Goal: Transaction & Acquisition: Purchase product/service

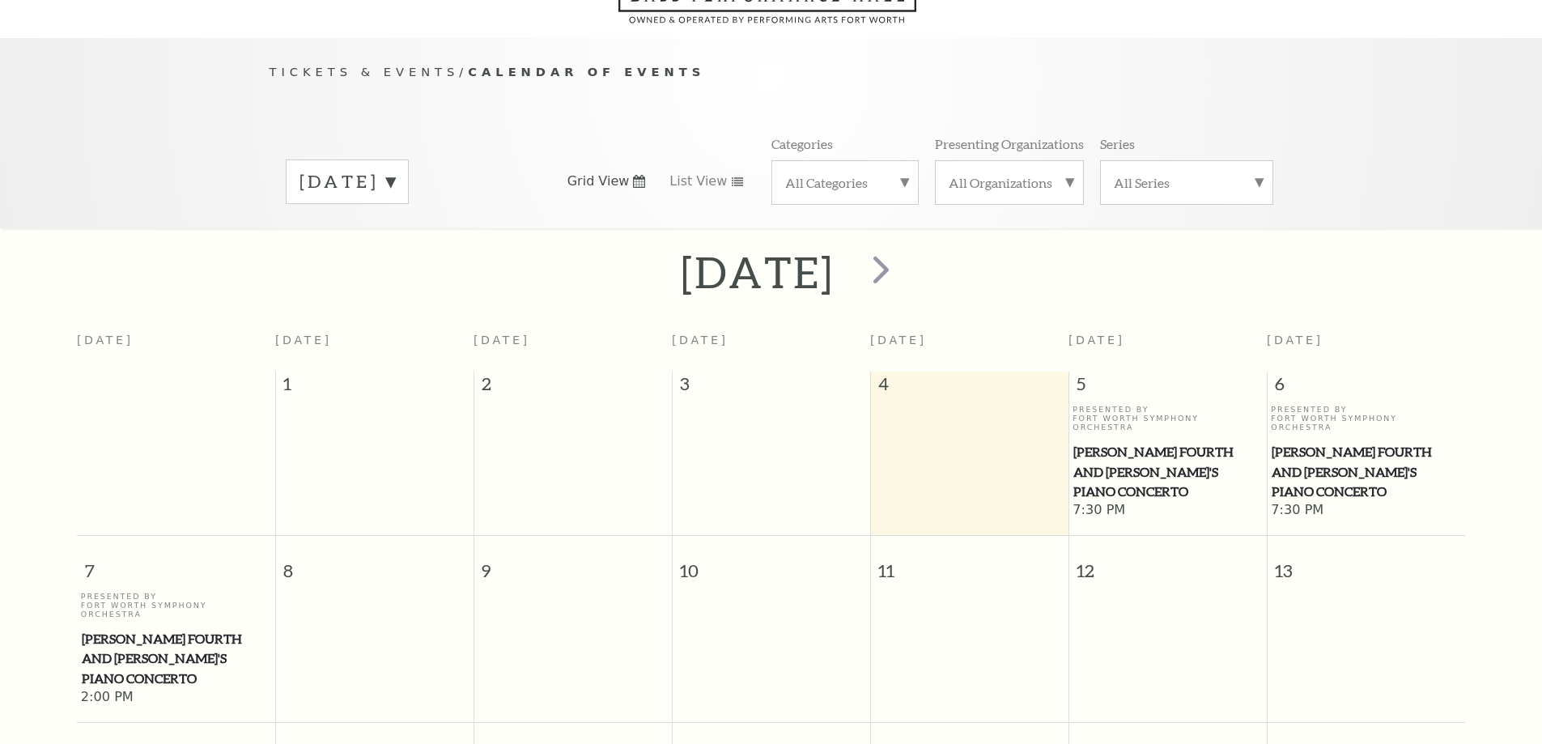
scroll to position [143, 0]
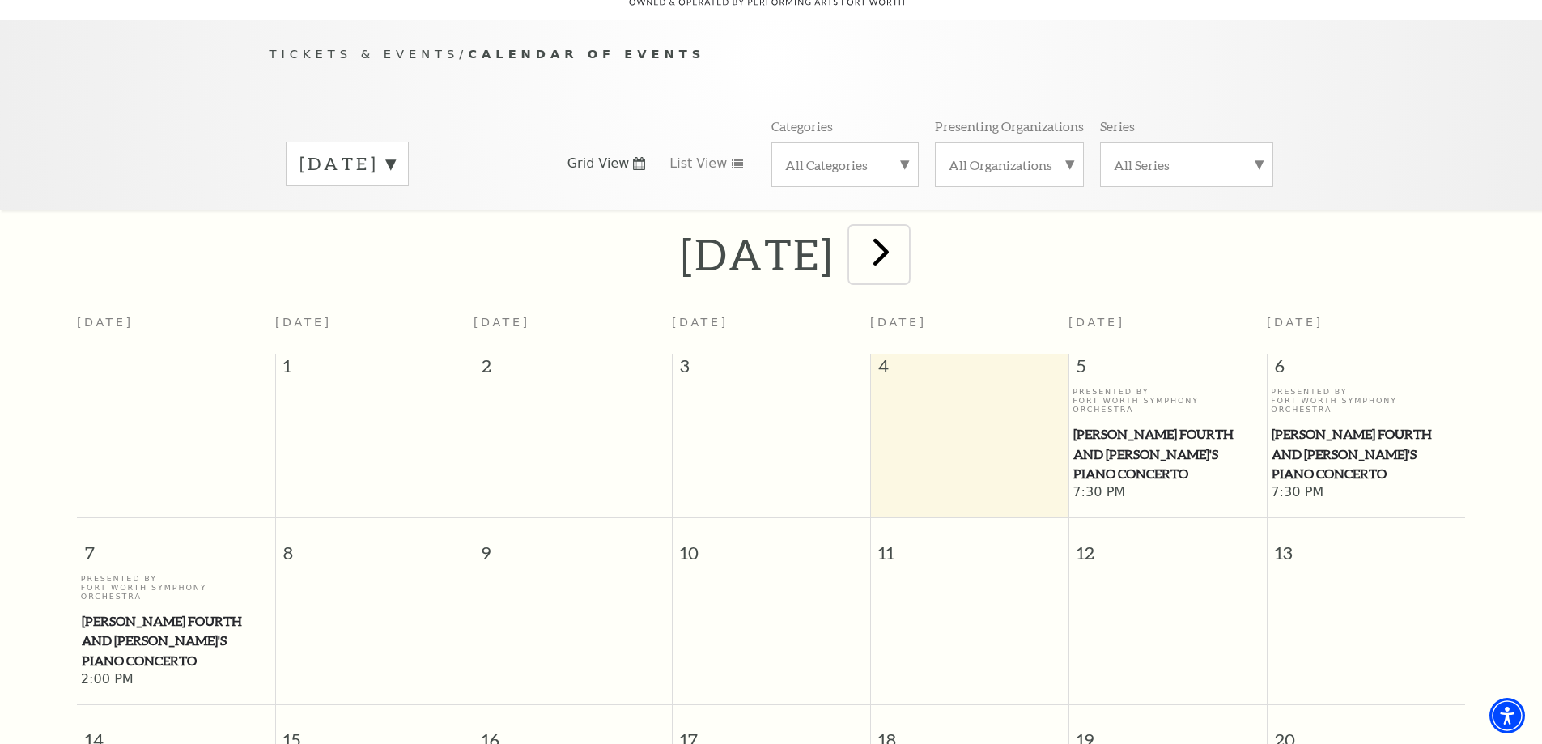
click at [904, 228] on span "next" at bounding box center [881, 251] width 46 height 46
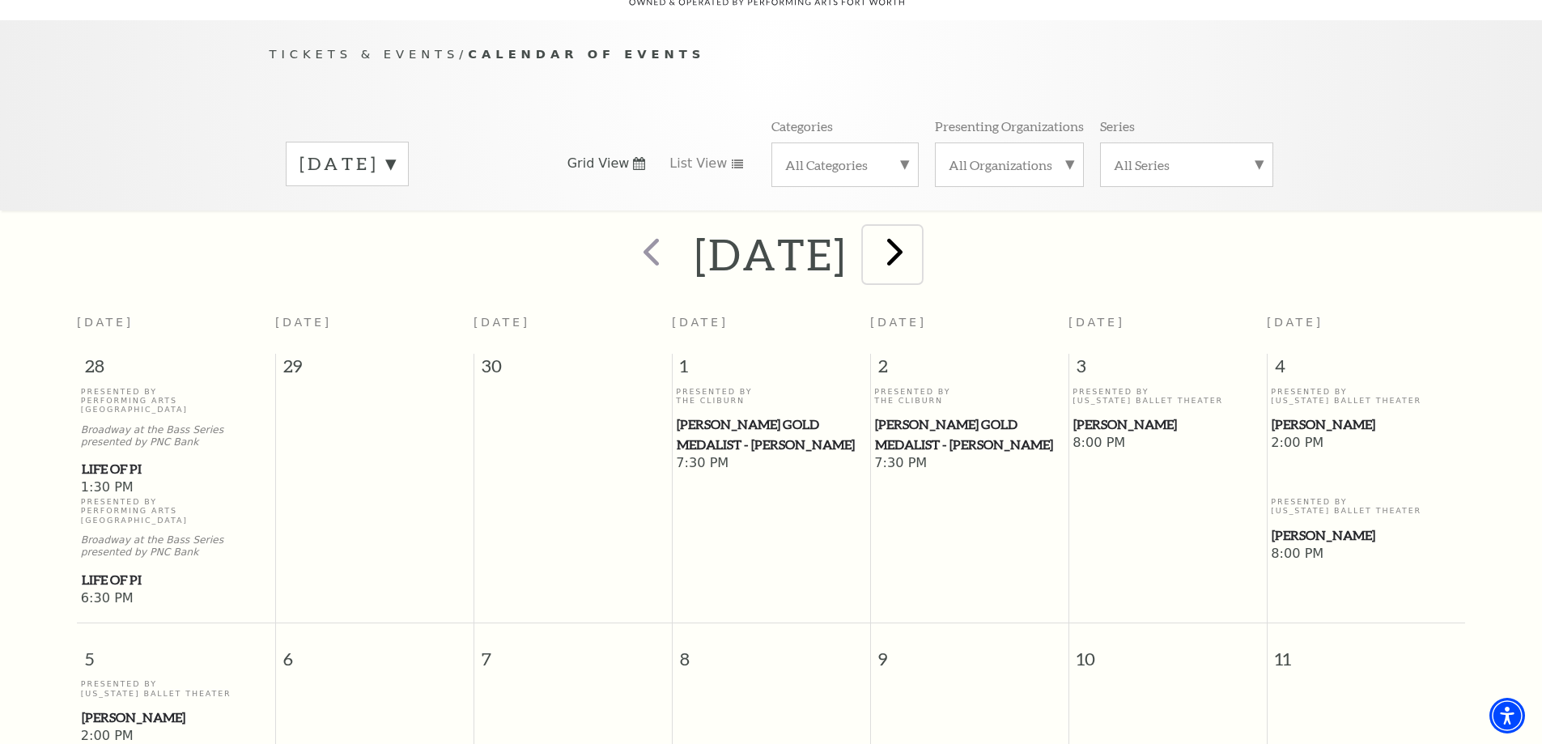
click at [918, 228] on span "next" at bounding box center [895, 251] width 46 height 46
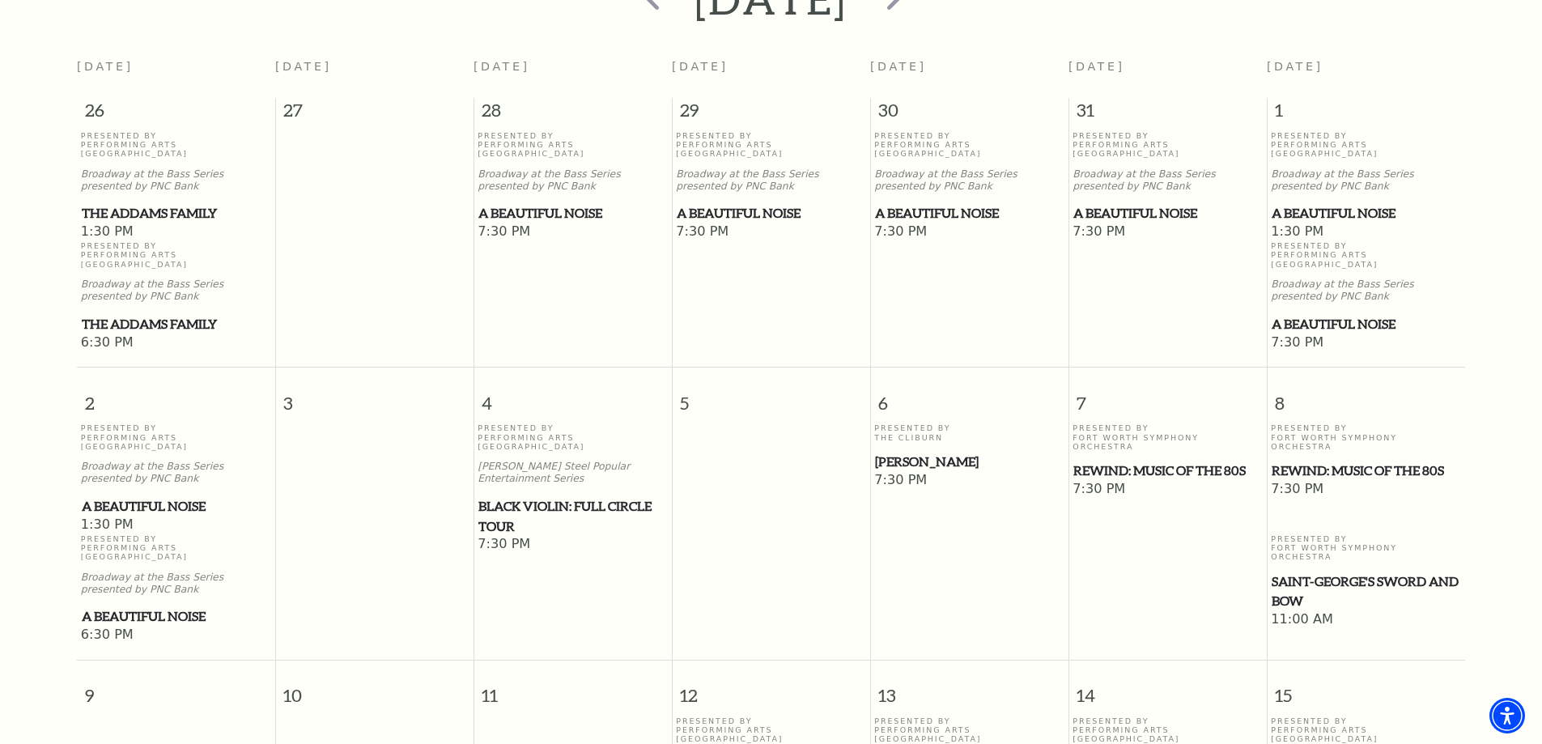
scroll to position [486, 0]
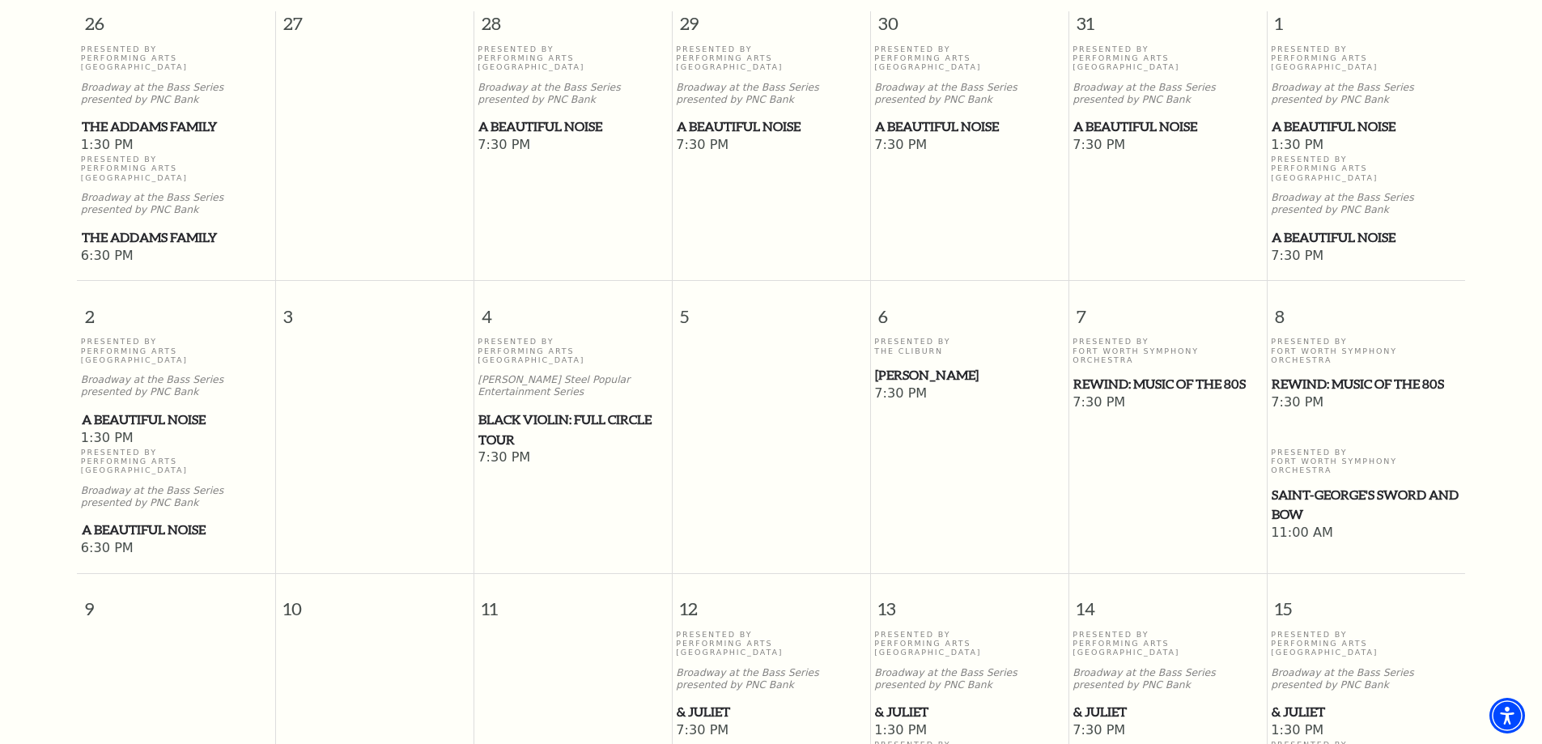
click at [590, 351] on div "Presented By Performing Arts Fort Worth Irwin Steel Popular Entertainment Serie…" at bounding box center [573, 393] width 190 height 113
click at [597, 410] on span "Black Violin: Full Circle Tour" at bounding box center [572, 430] width 189 height 40
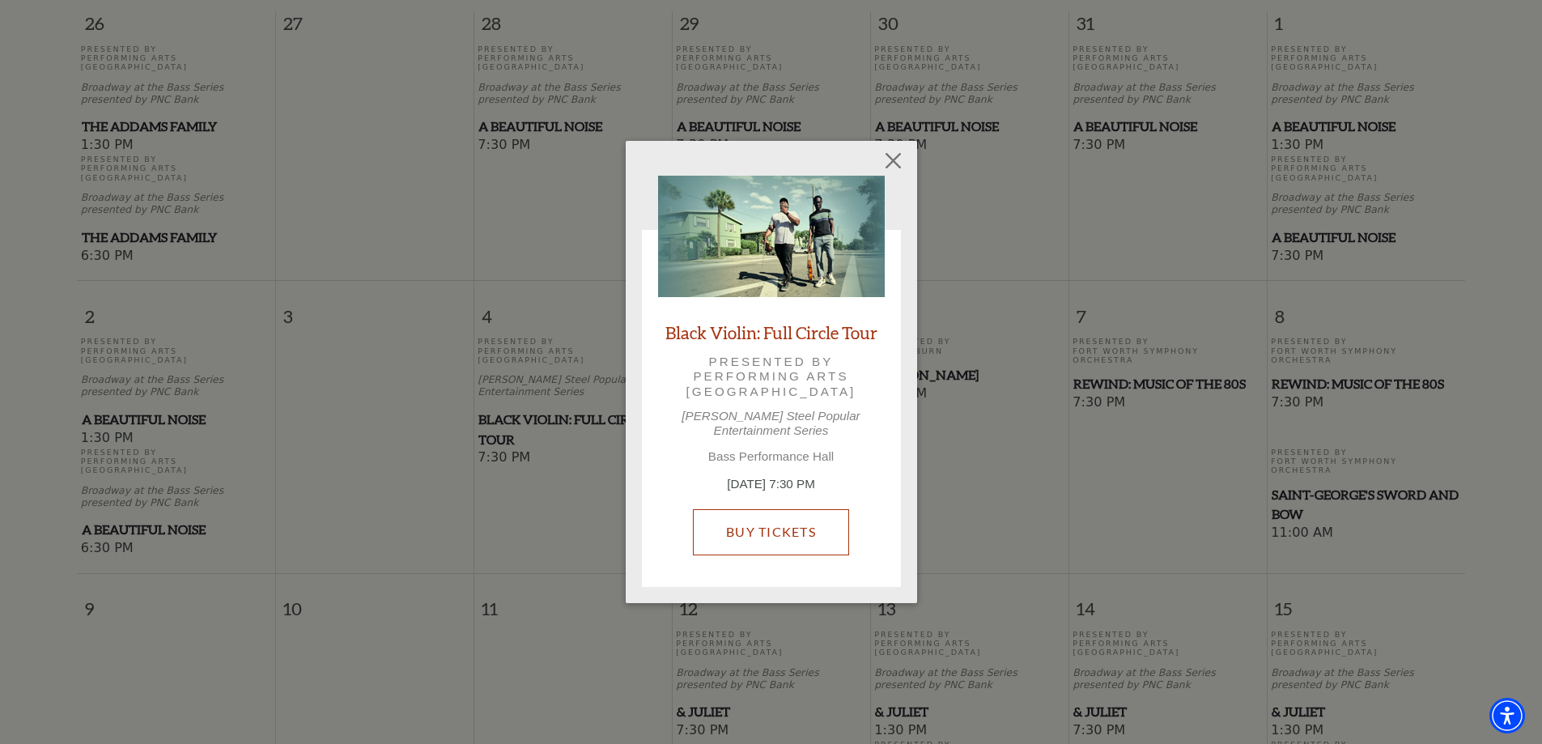
click at [731, 512] on link "Buy Tickets" at bounding box center [771, 531] width 156 height 45
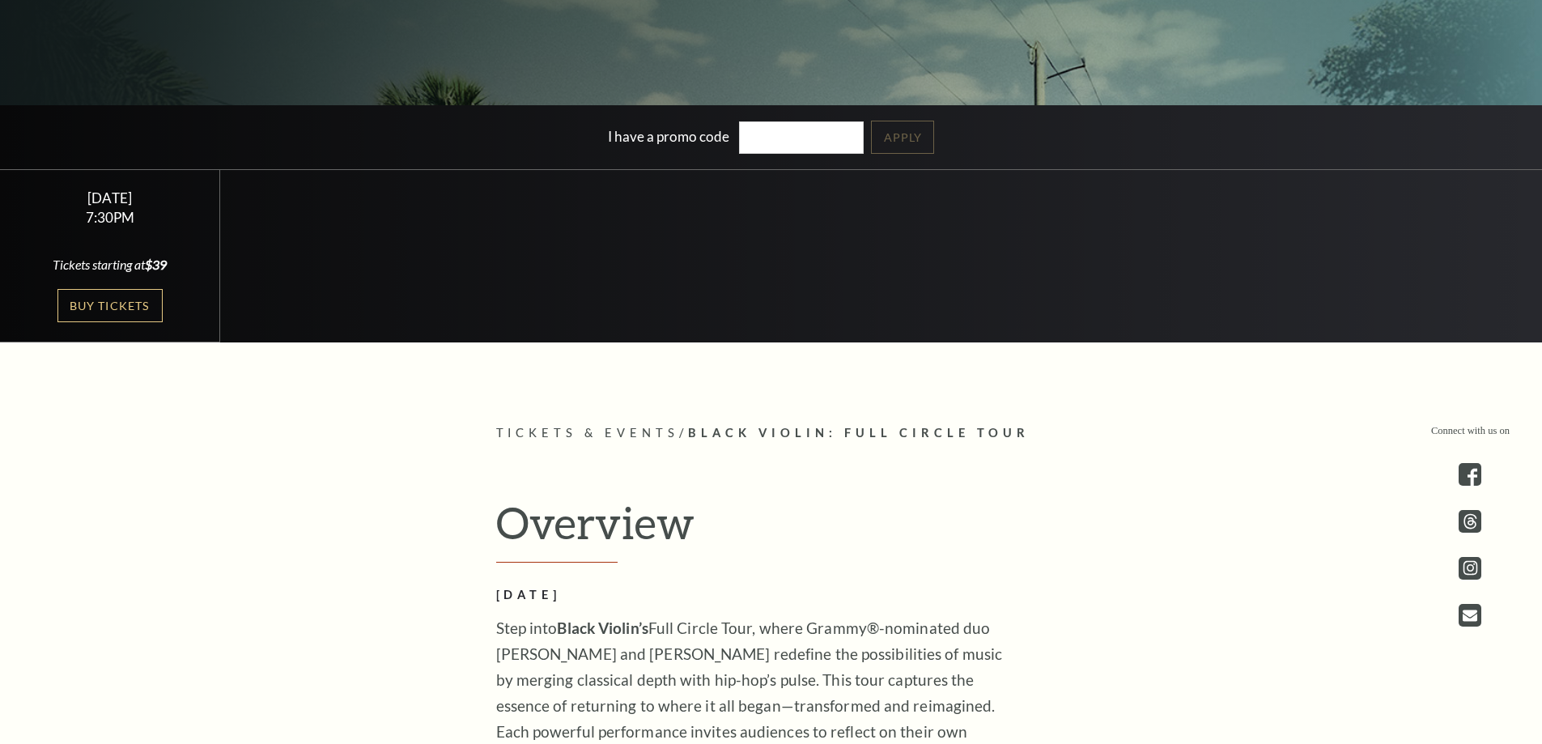
scroll to position [486, 0]
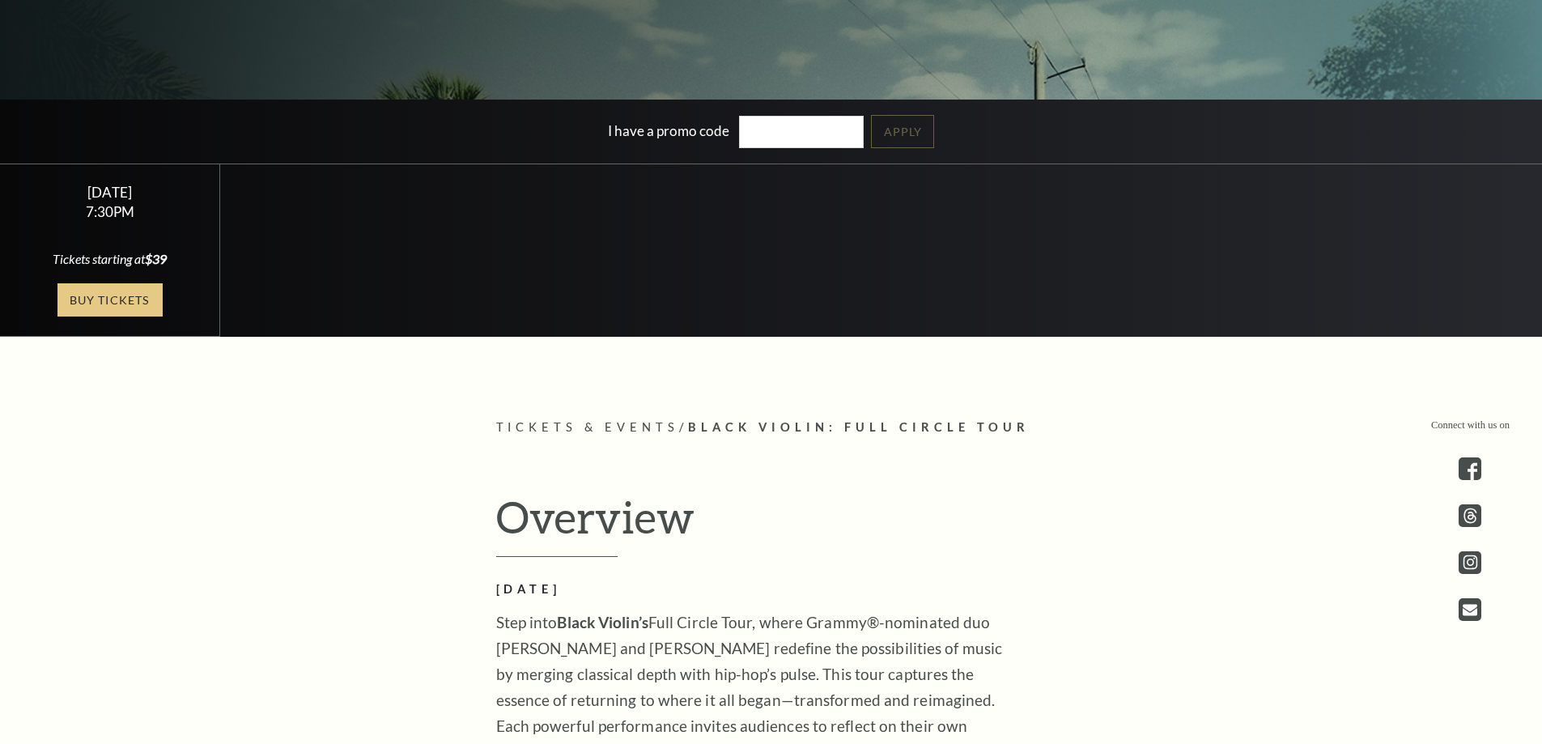
click at [84, 297] on link "Buy Tickets" at bounding box center [109, 299] width 105 height 33
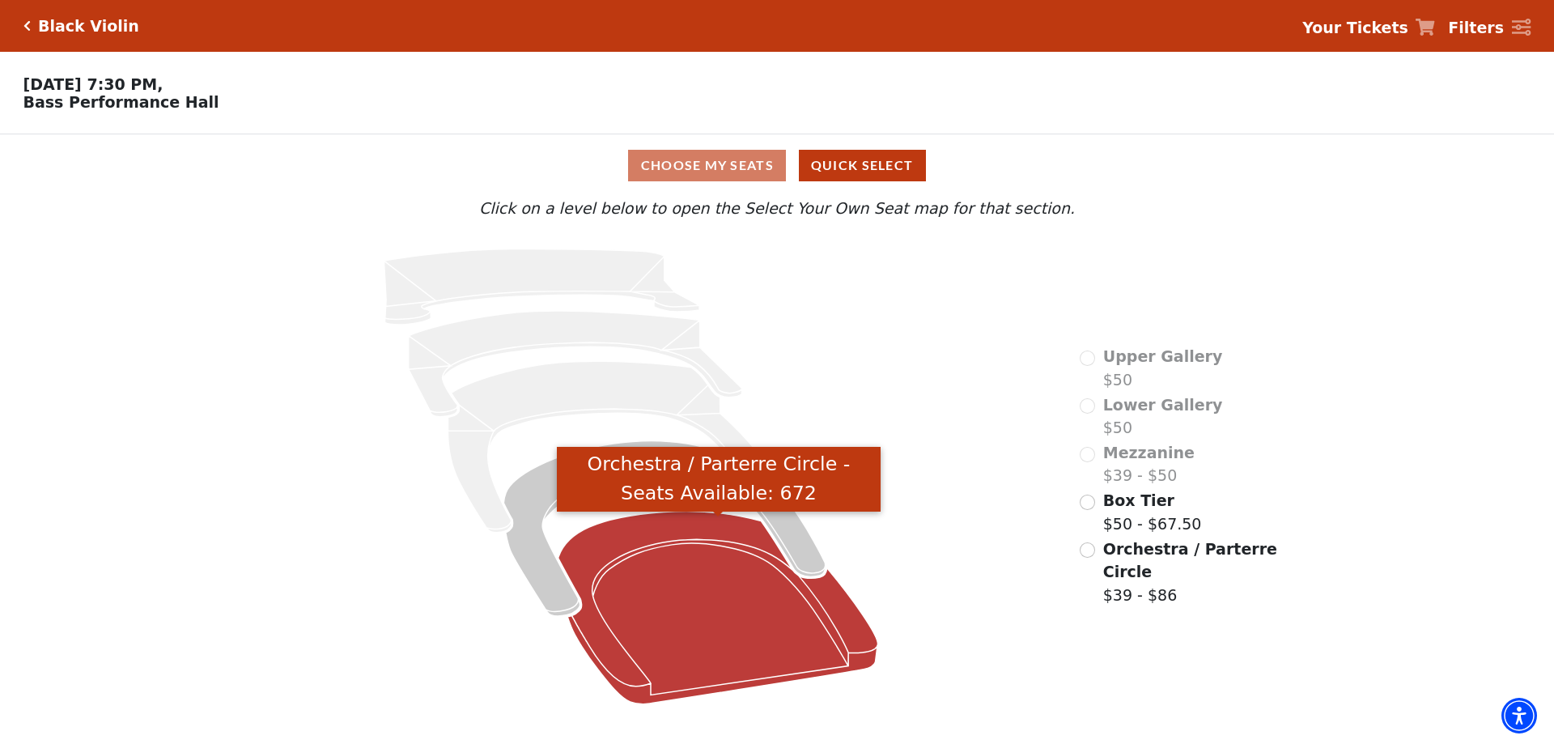
click at [741, 639] on icon "Orchestra / Parterre Circle - Seats Available: 672" at bounding box center [718, 608] width 320 height 193
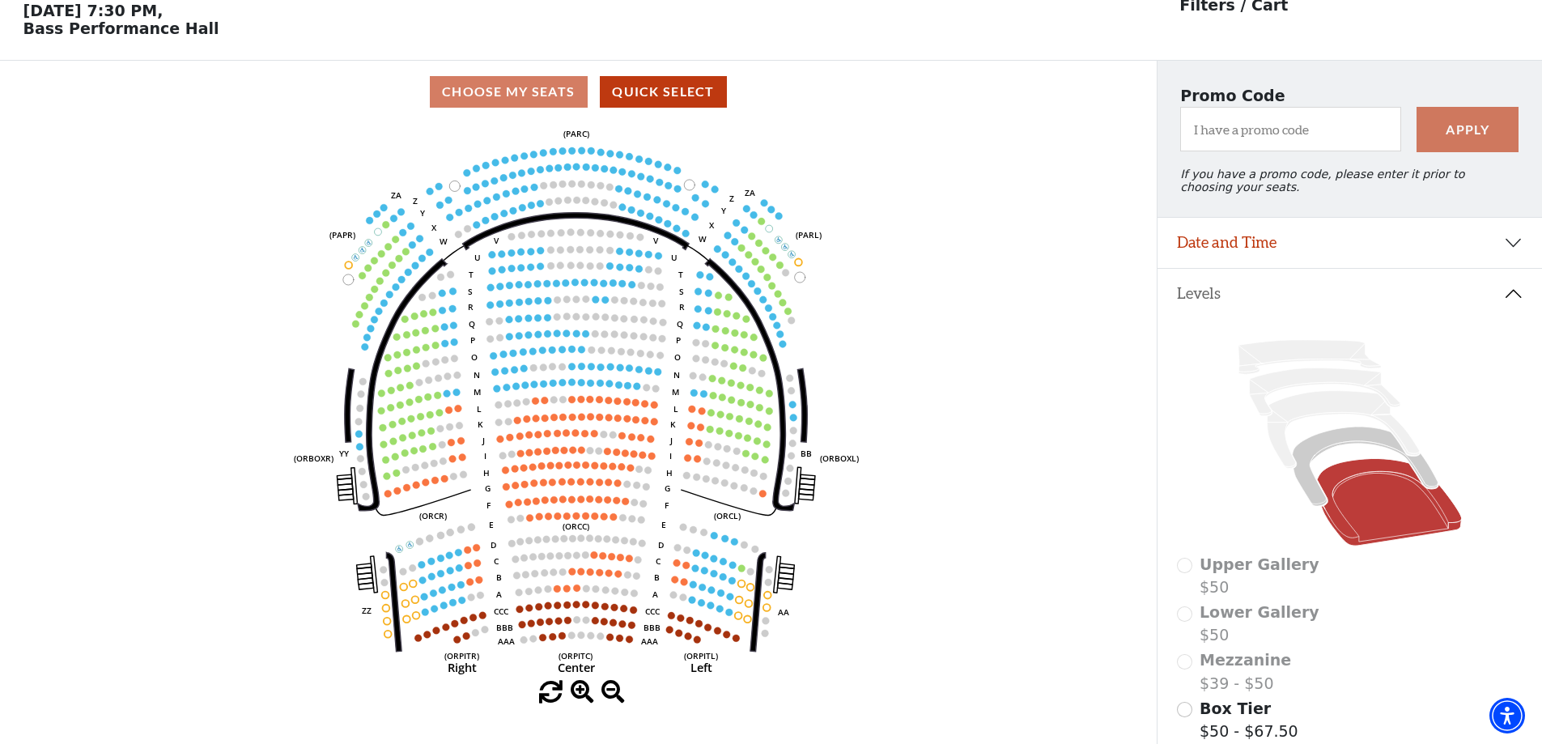
scroll to position [75, 0]
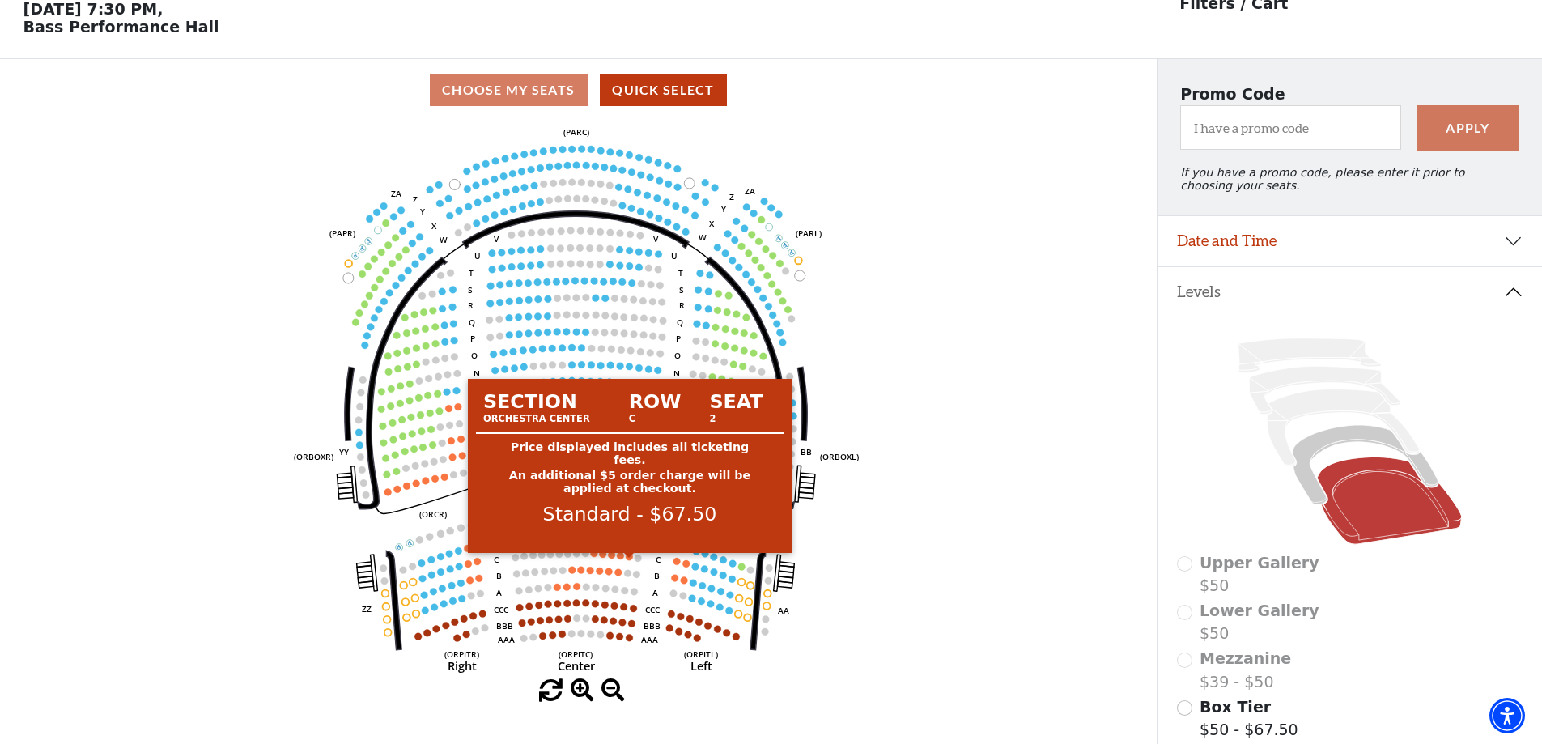
click at [629, 560] on circle at bounding box center [629, 556] width 7 height 7
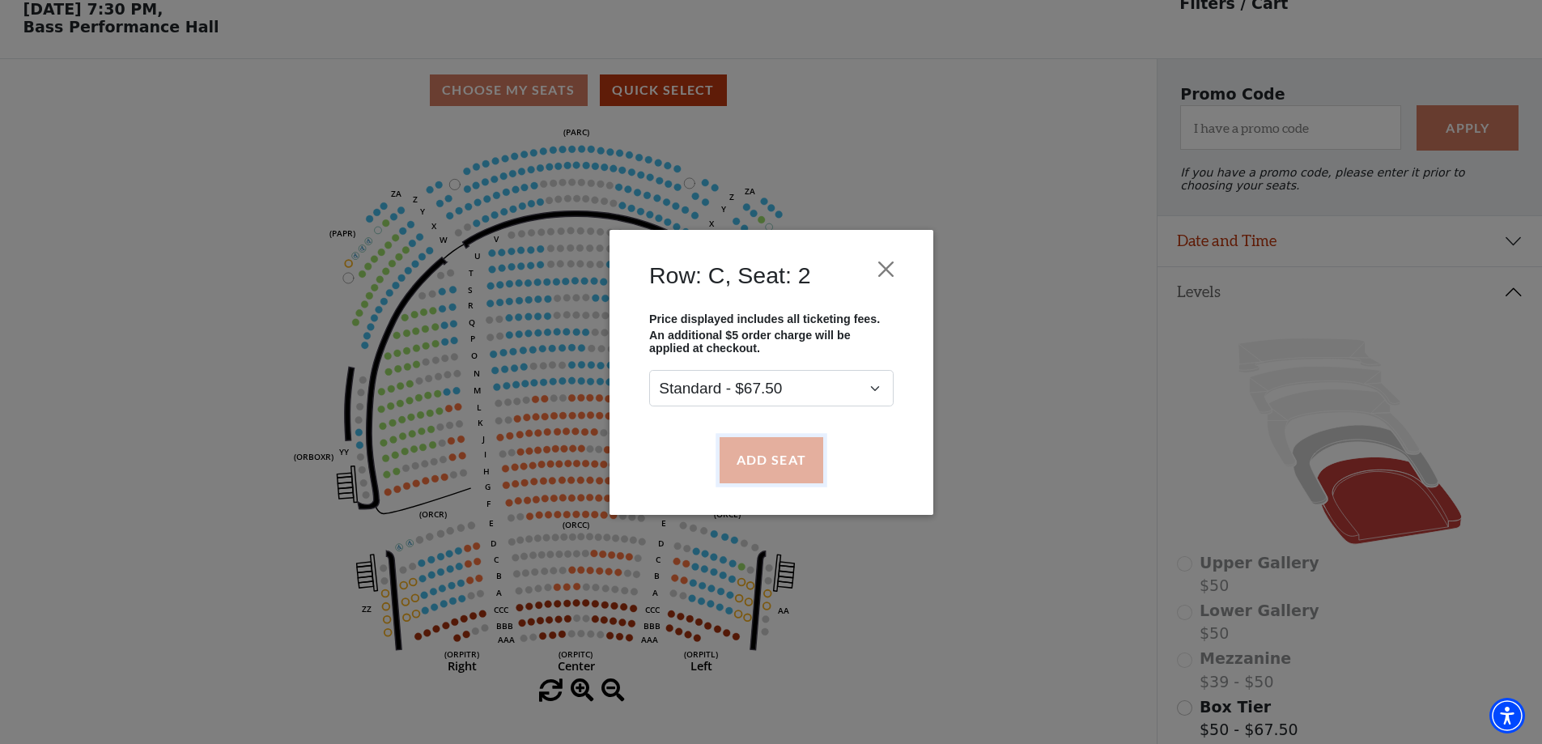
click at [749, 448] on button "Add Seat" at bounding box center [771, 459] width 104 height 45
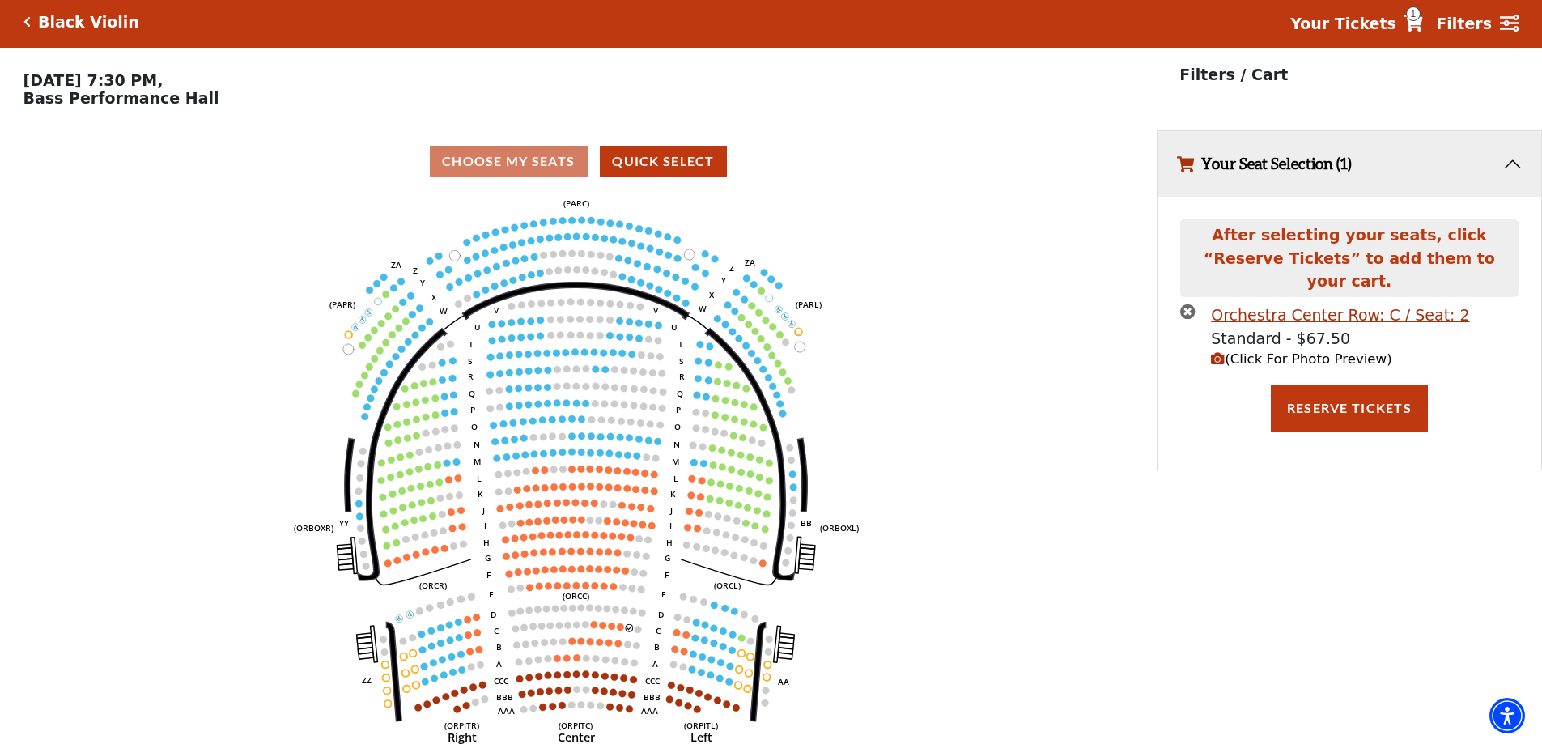
scroll to position [0, 0]
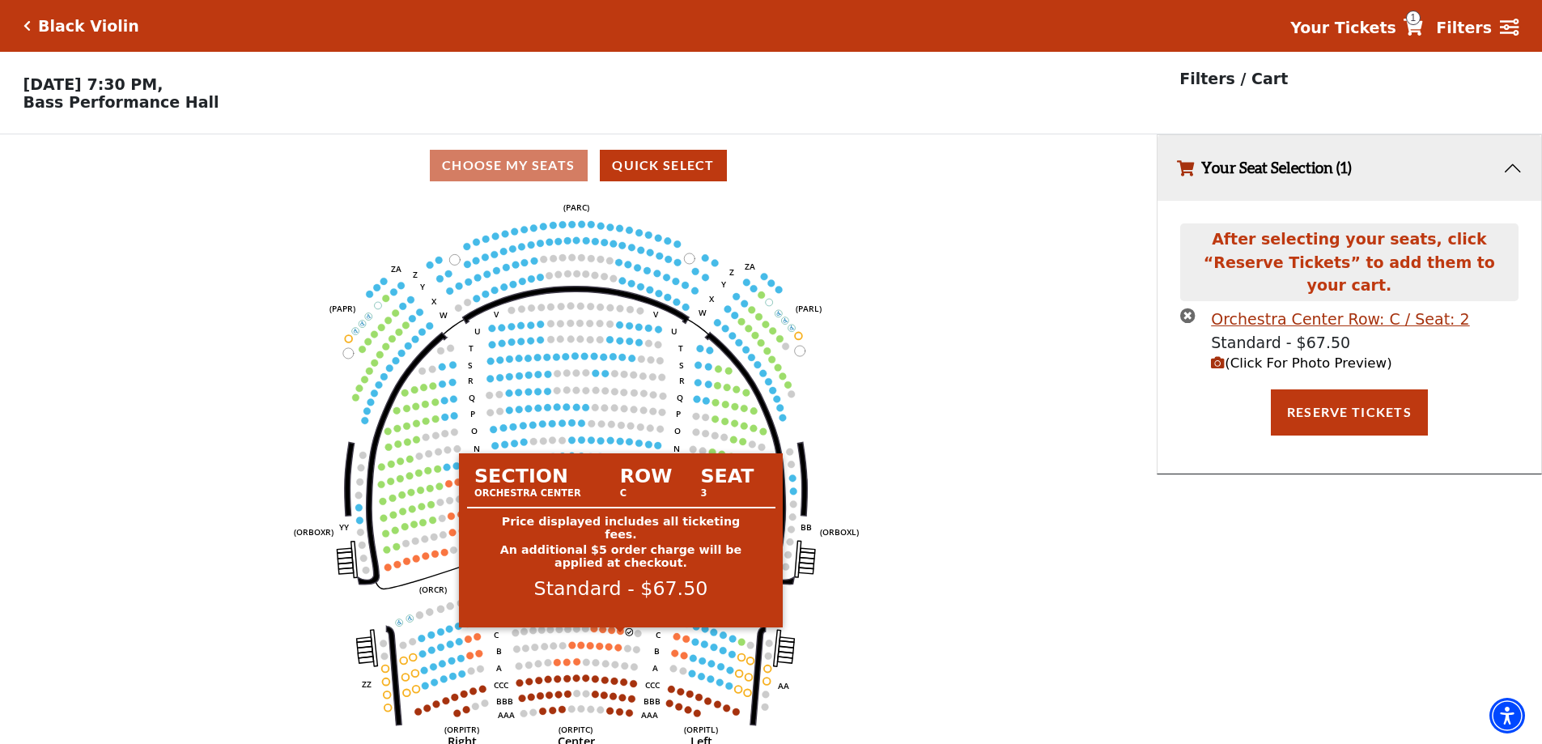
click at [620, 635] on circle at bounding box center [620, 630] width 7 height 7
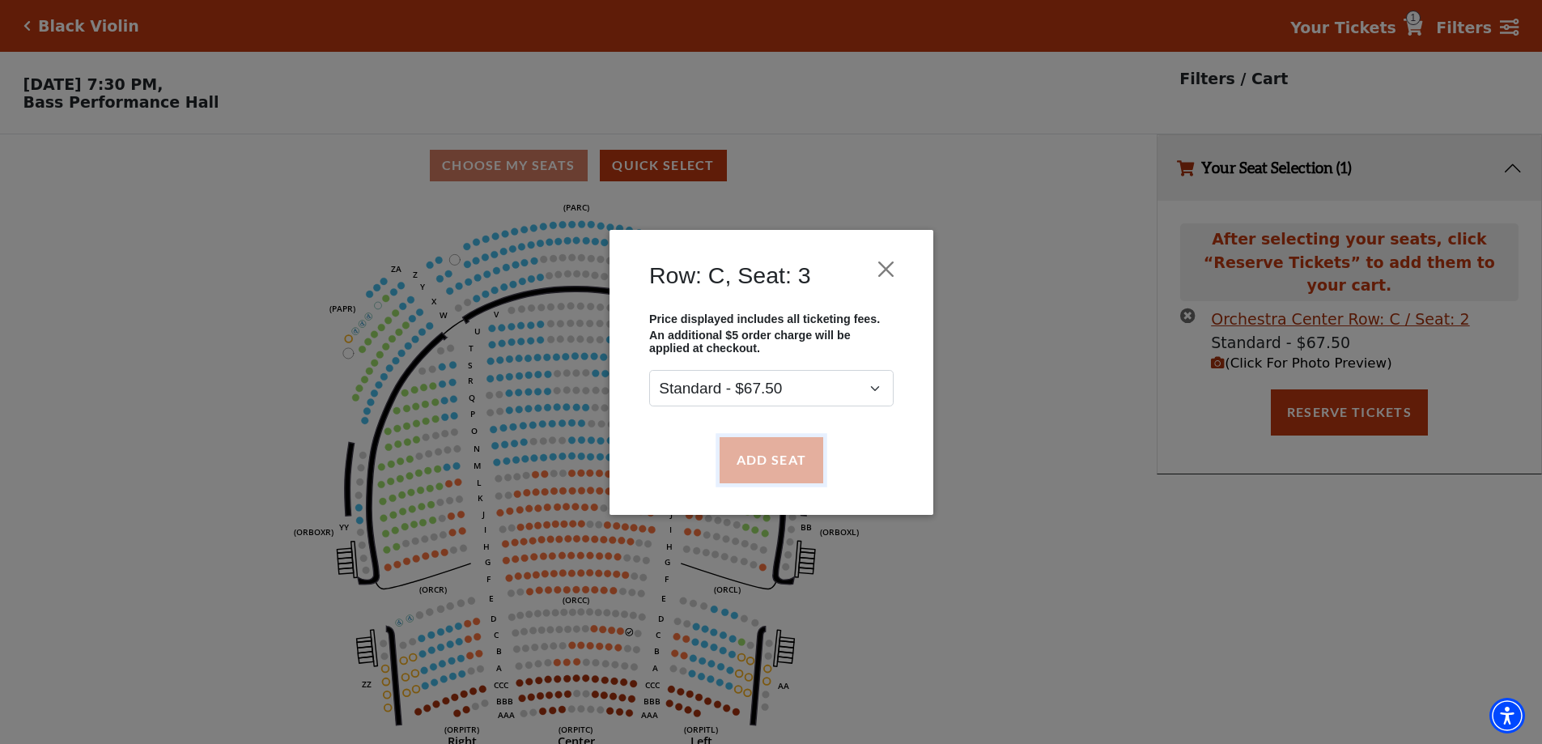
click at [796, 455] on button "Add Seat" at bounding box center [771, 459] width 104 height 45
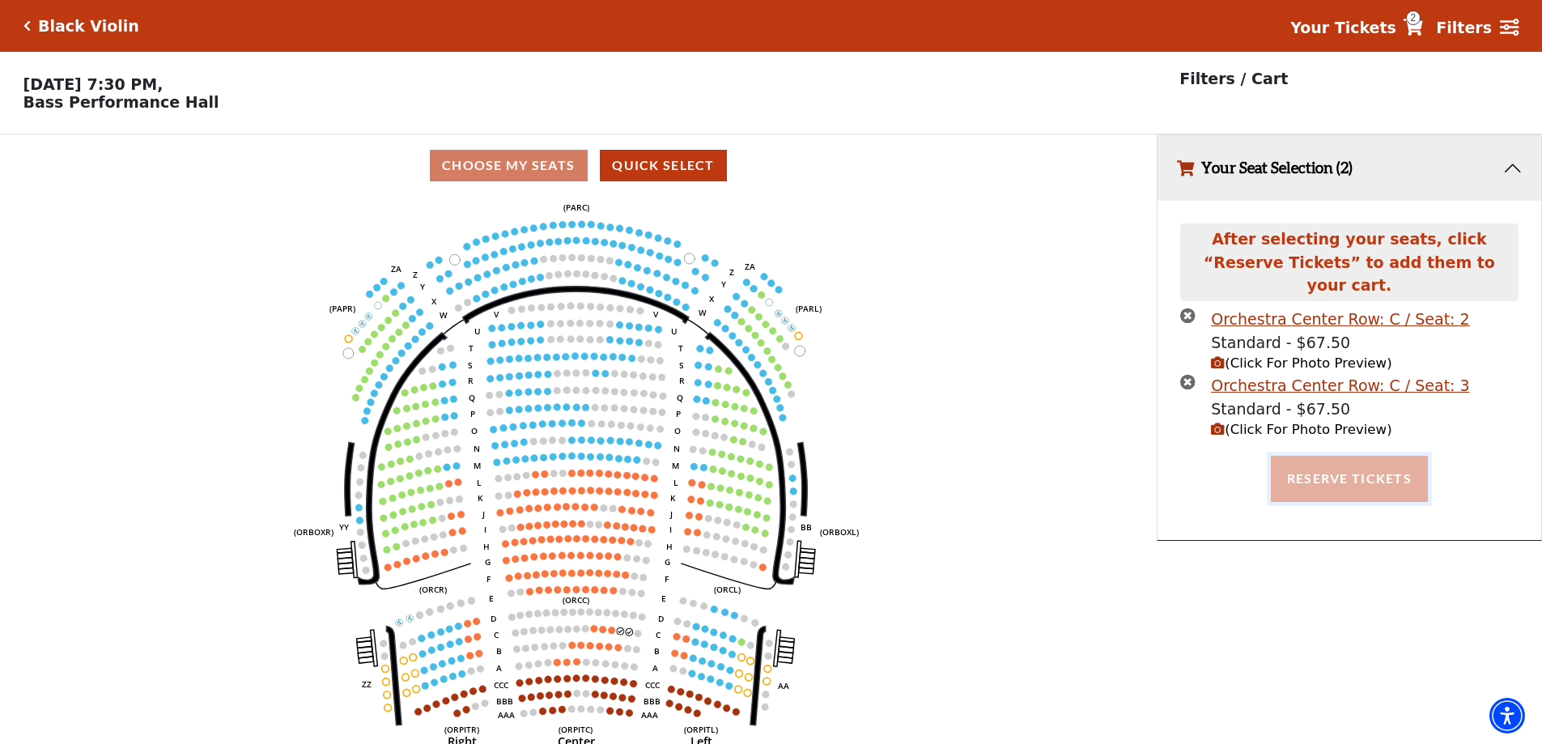
click at [1310, 457] on button "Reserve Tickets" at bounding box center [1349, 478] width 157 height 45
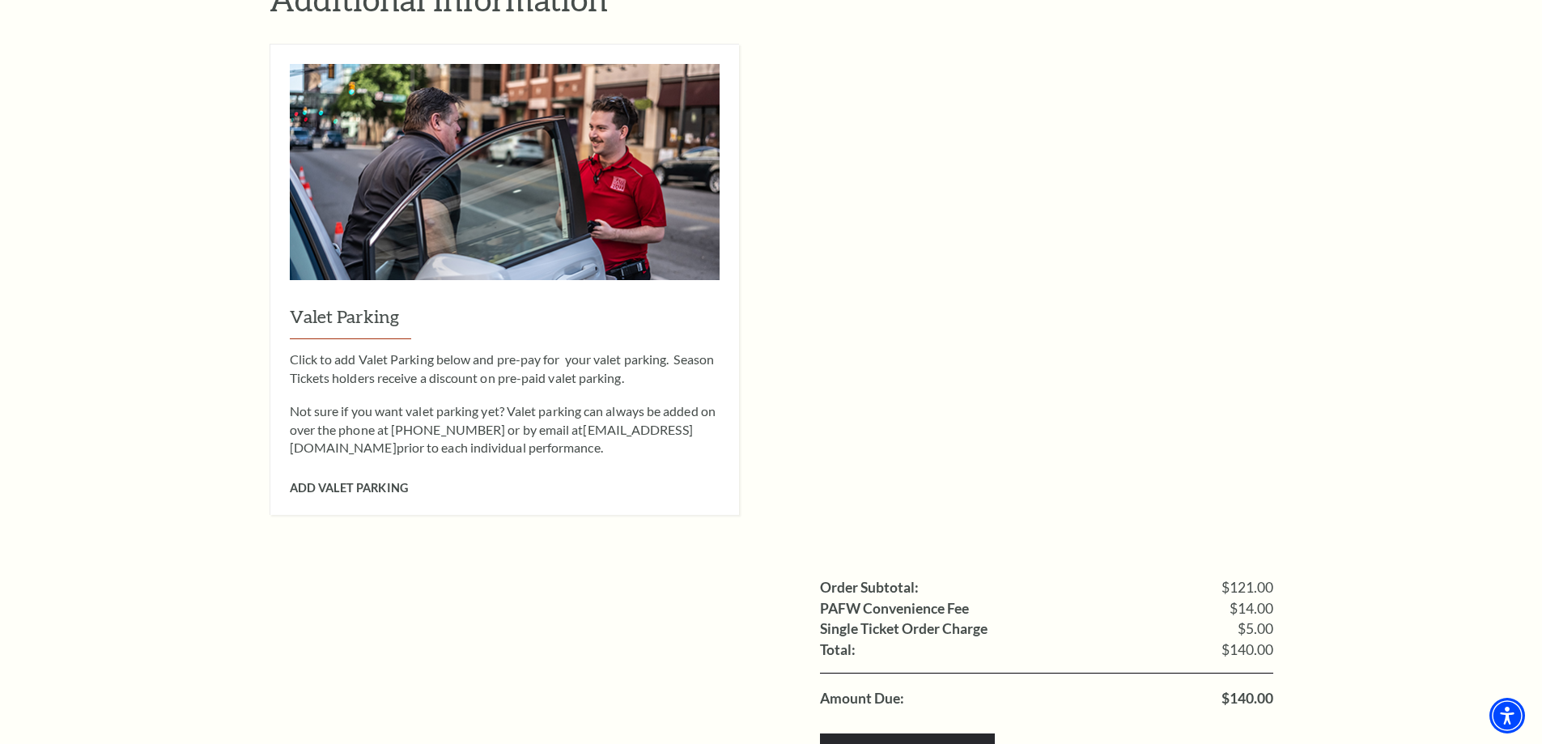
scroll to position [1457, 0]
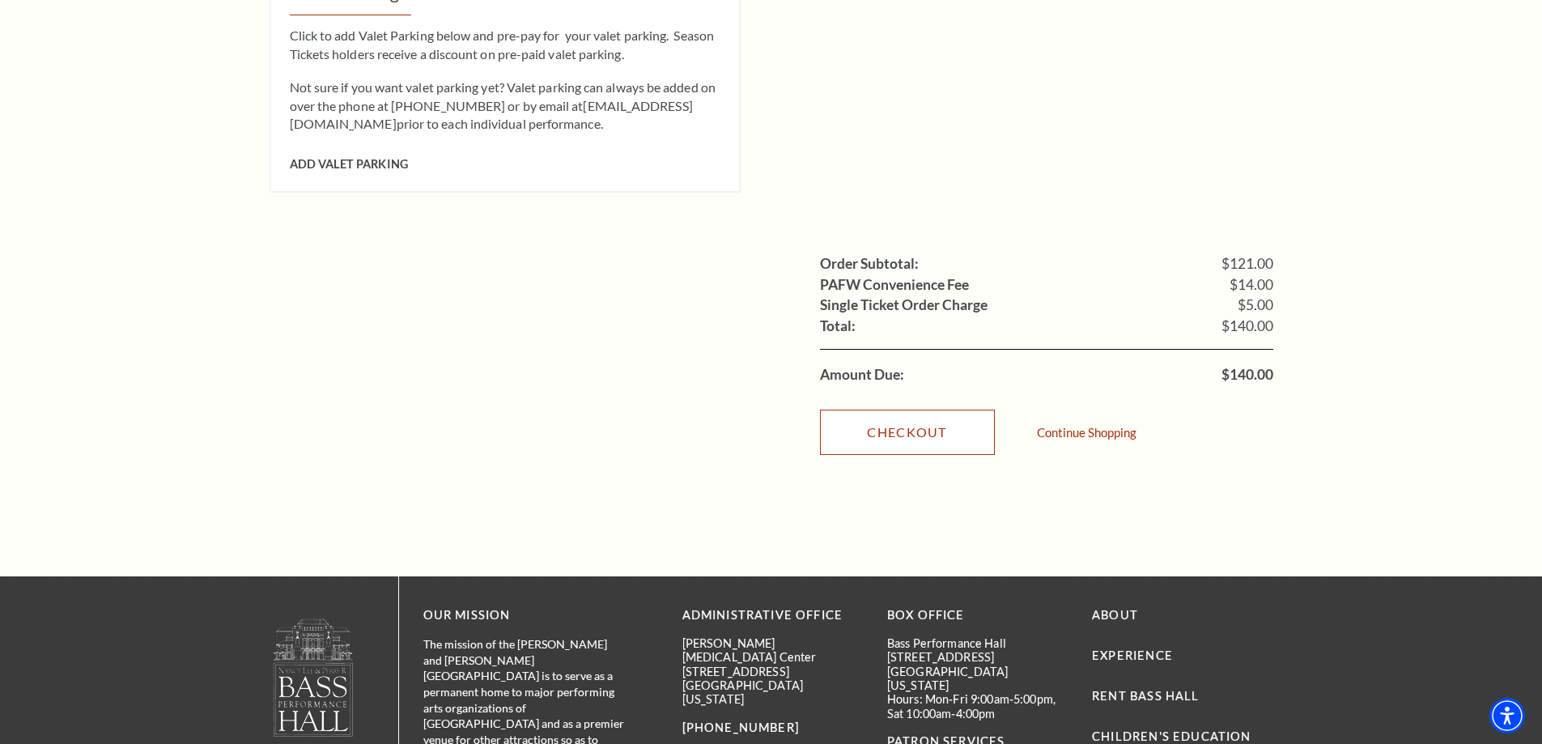
click at [903, 410] on link "Checkout" at bounding box center [907, 432] width 175 height 45
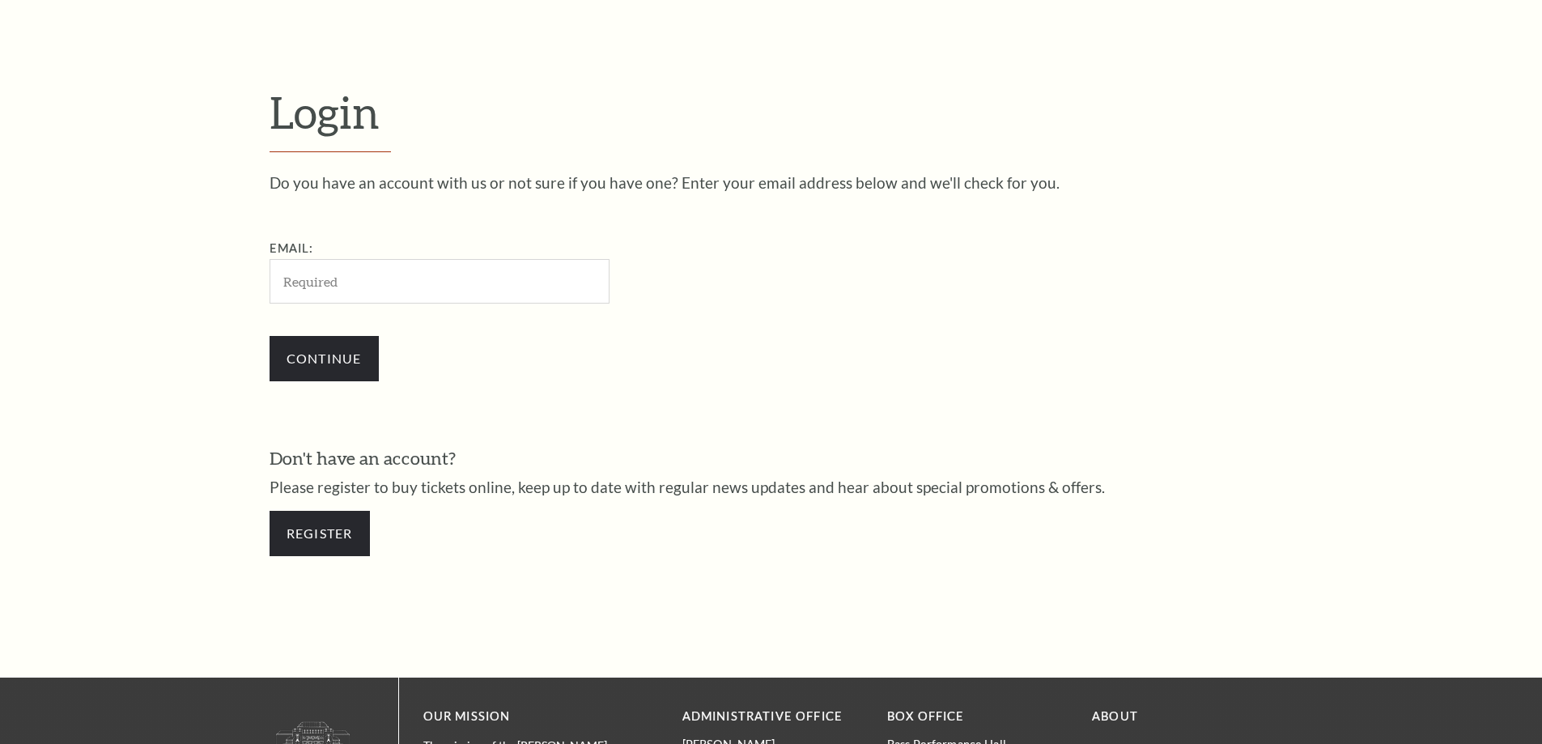
scroll to position [541, 0]
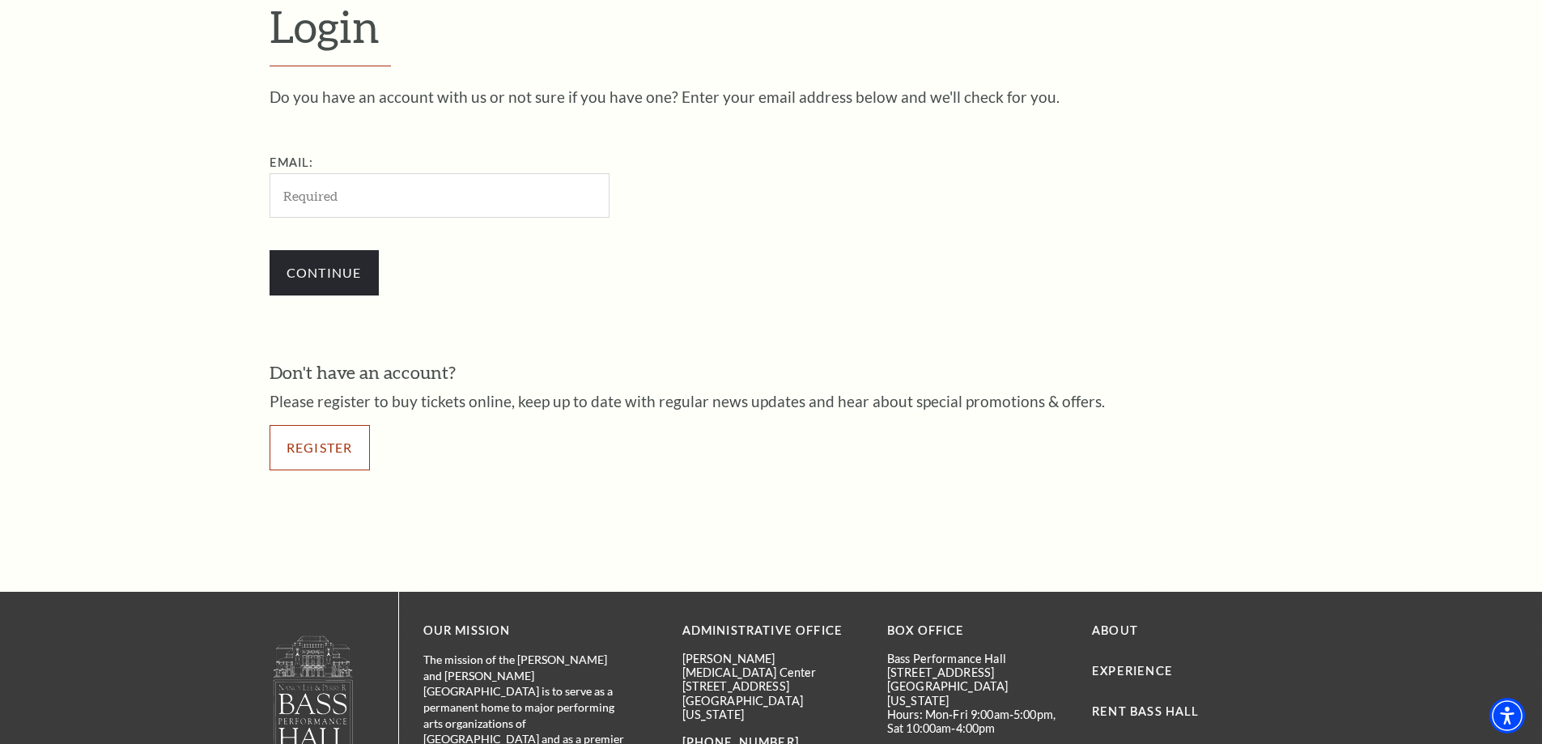
click at [340, 446] on link "Register" at bounding box center [320, 447] width 100 height 45
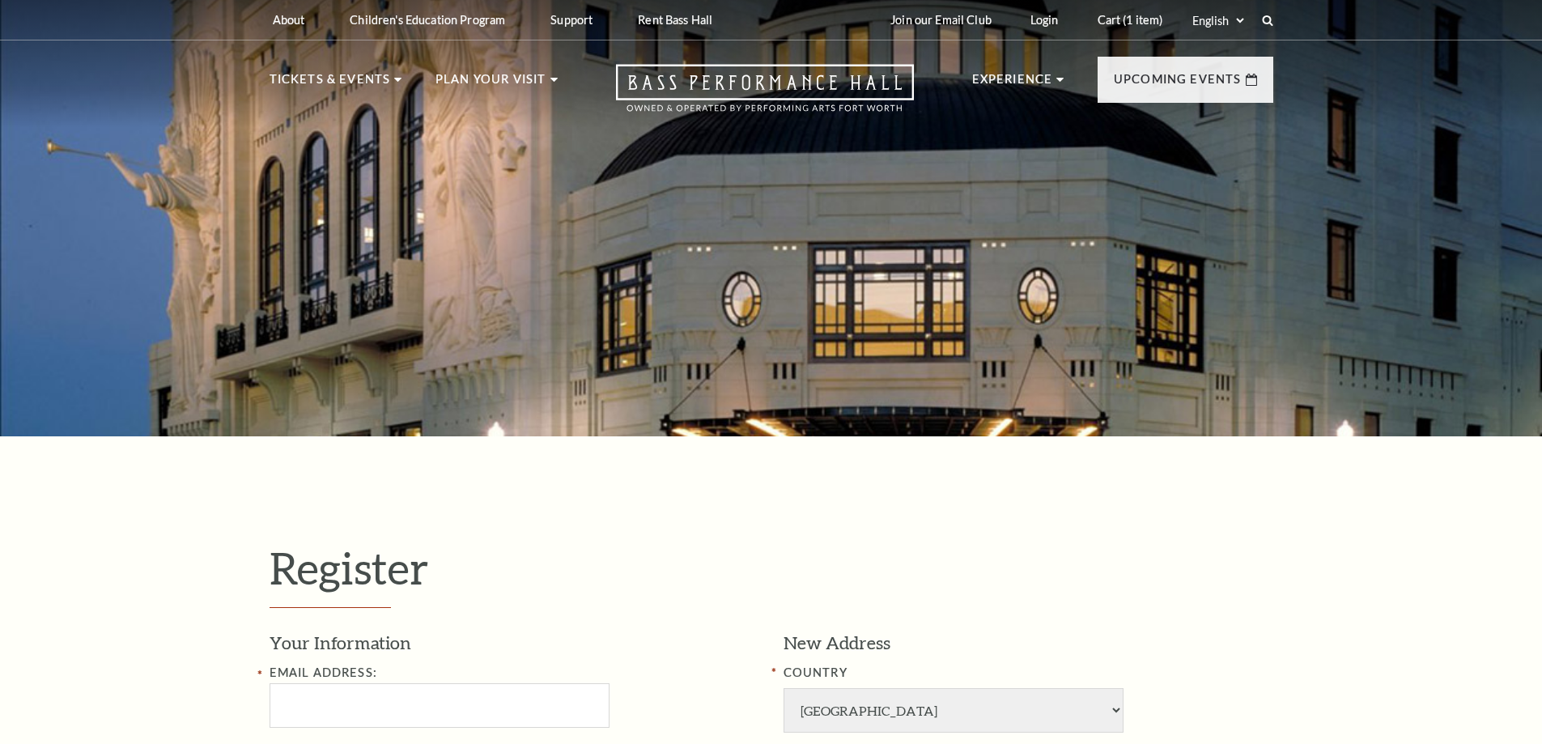
select select "1"
select select "TX"
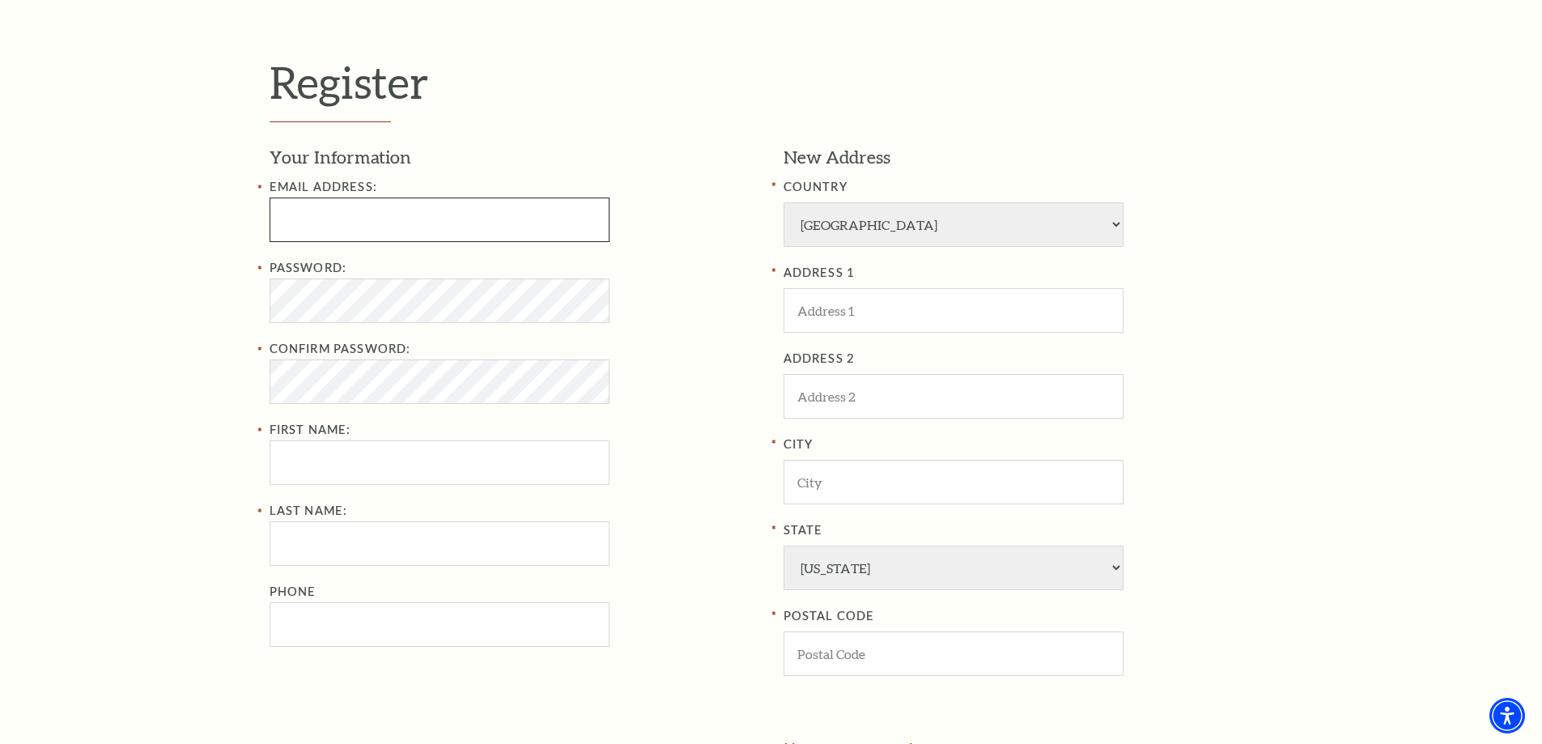
click at [306, 232] on input "Email Address:" at bounding box center [440, 219] width 340 height 45
paste input "qopuzawec62@gmail.com"
type input "qopuzawec62@gmail.com"
click at [348, 275] on div "Password:" at bounding box center [515, 290] width 490 height 65
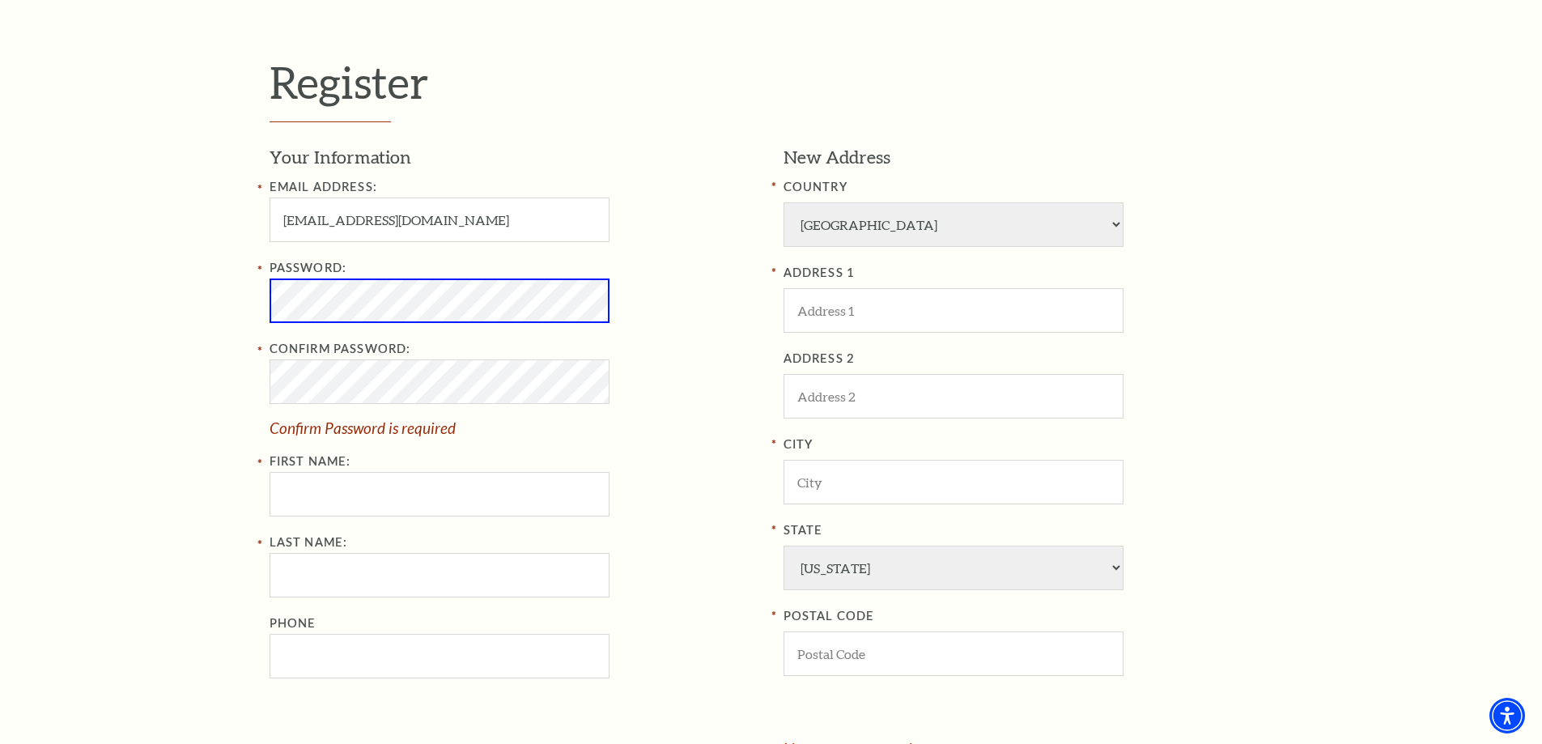
click at [189, 327] on div "Register Your Information Email Address: qopuzawec62@gmail.com Password: Confir…" at bounding box center [771, 445] width 1542 height 988
click at [320, 367] on div "Password: Confirm Password: Confirm Password is required First Name:" at bounding box center [515, 387] width 490 height 258
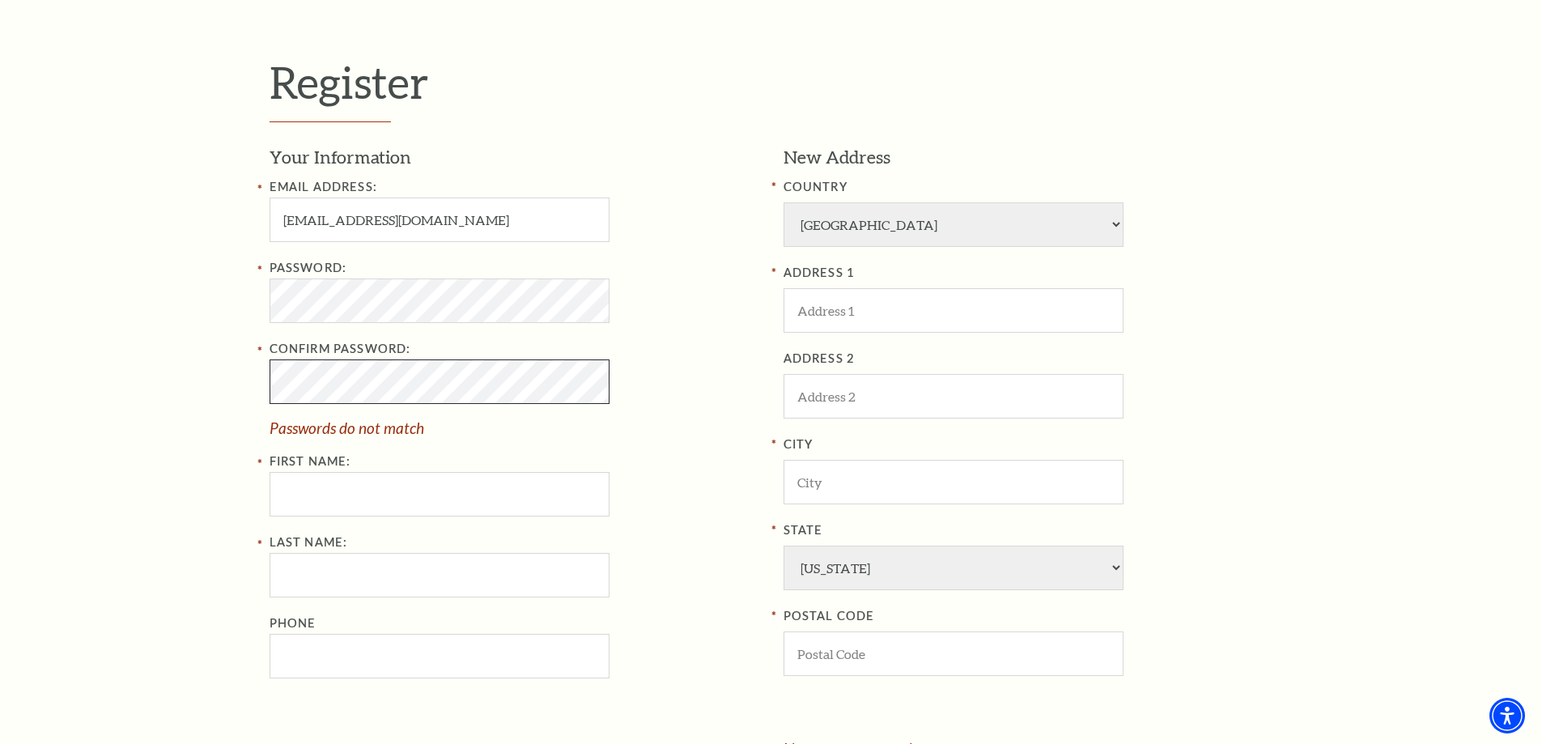
click at [407, 422] on div "Confirm Password: Passwords do not match" at bounding box center [515, 387] width 490 height 96
click at [169, 414] on div "Register Your Information Email Address: qopuzawec62@gmail.com Password: Confir…" at bounding box center [771, 445] width 1542 height 988
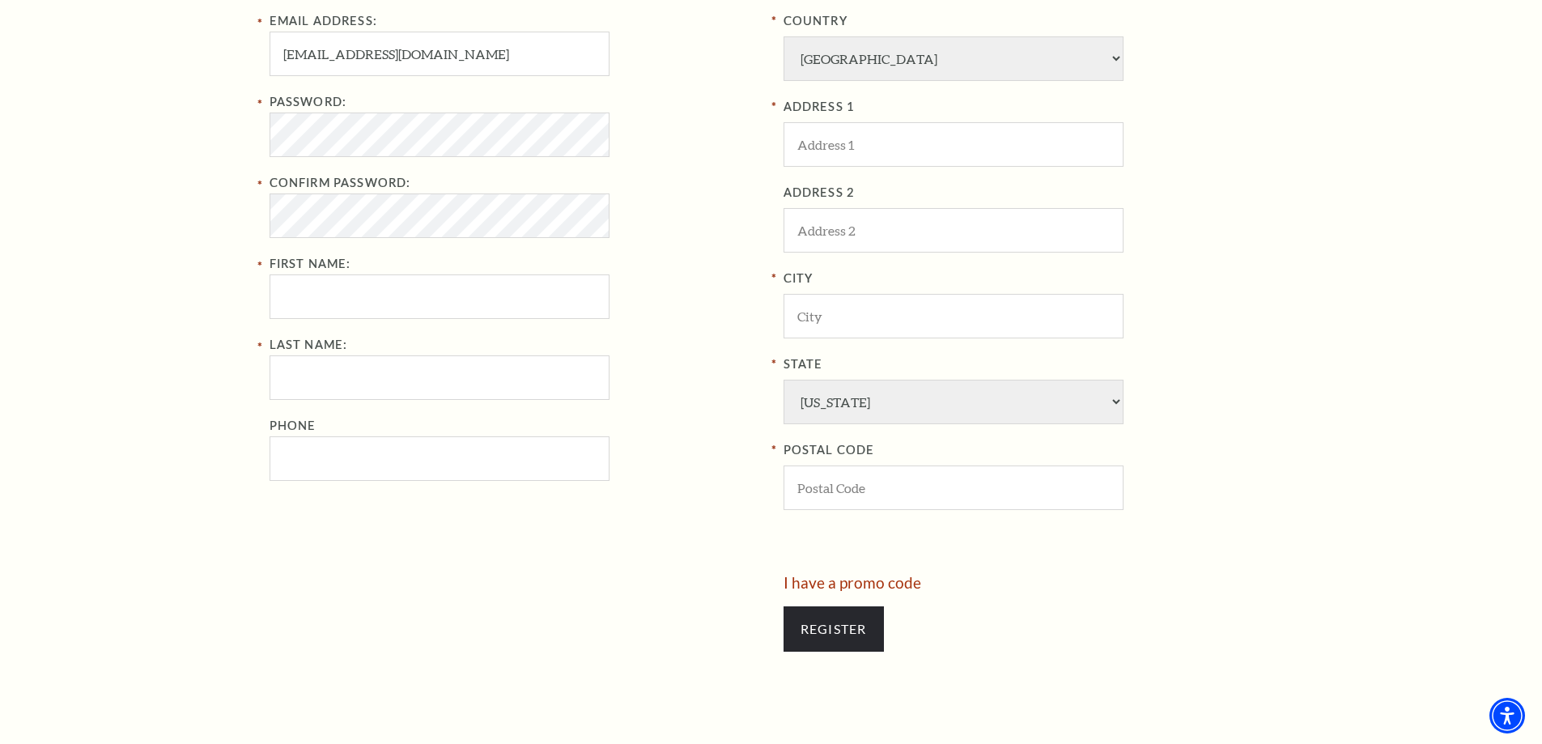
scroll to position [728, 0]
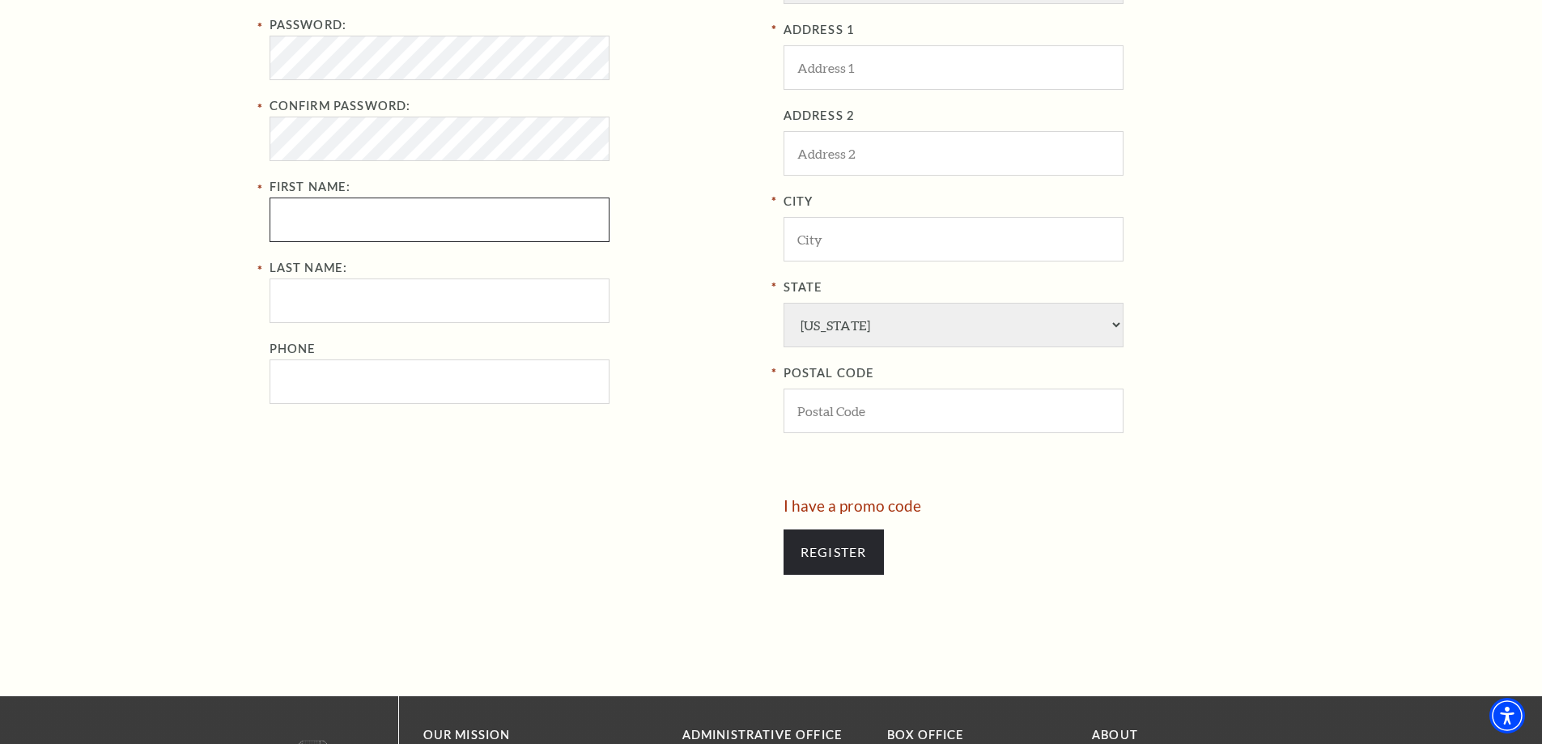
click at [325, 208] on input "First Name:" at bounding box center [440, 219] width 340 height 45
paste input "Jeremy Ellis"
drag, startPoint x: 329, startPoint y: 215, endPoint x: 720, endPoint y: 259, distance: 393.4
click at [720, 259] on div "Email Address: qopuzawec62@gmail.com Password: Confirm Password: First Name: Je…" at bounding box center [515, 168] width 490 height 469
type input "Jeremy"
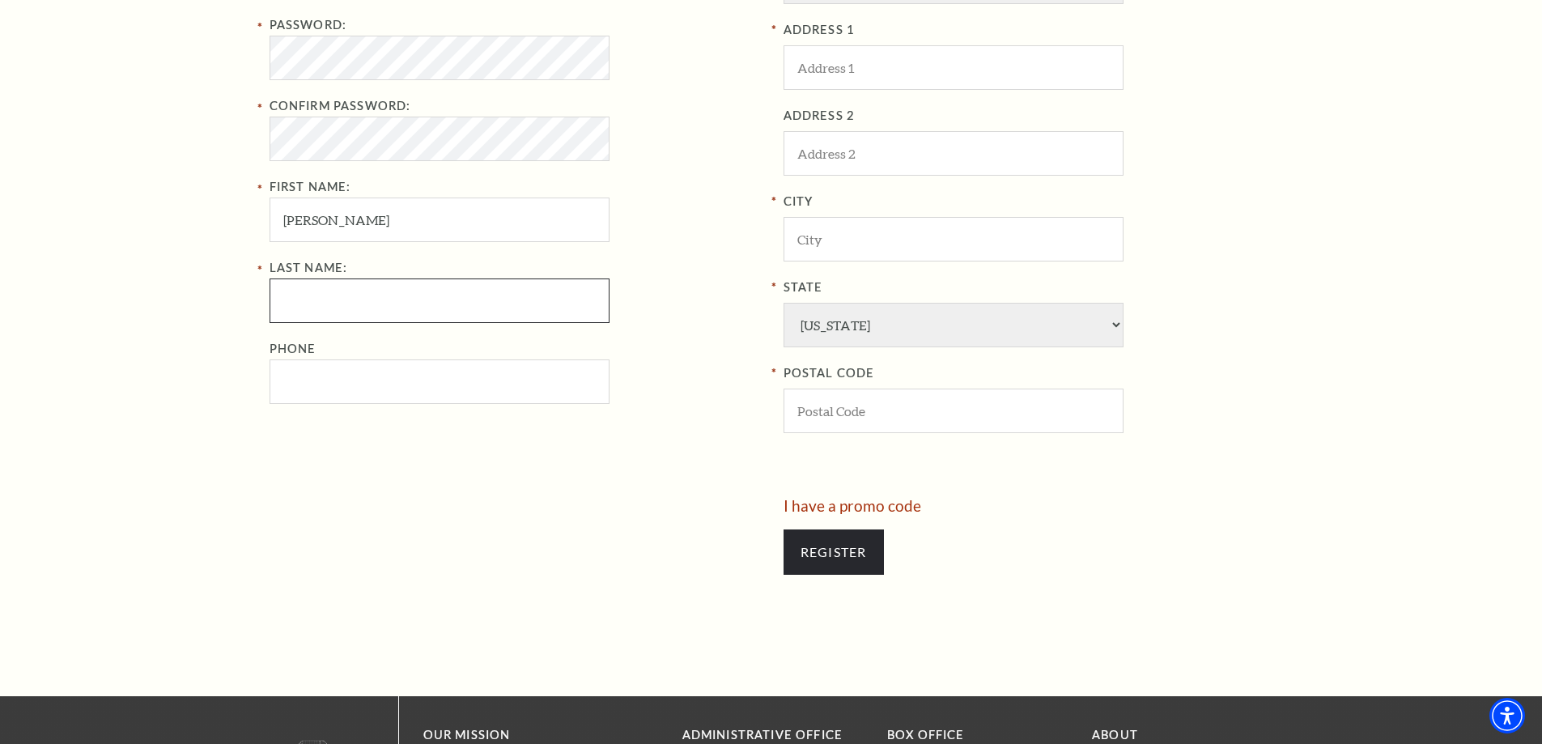
click at [346, 294] on input "Last Name:" at bounding box center [440, 300] width 340 height 45
paste input "Ellis"
type input "Ellis"
click at [367, 232] on input "Jeremy" at bounding box center [440, 219] width 340 height 45
type input "Jeremy"
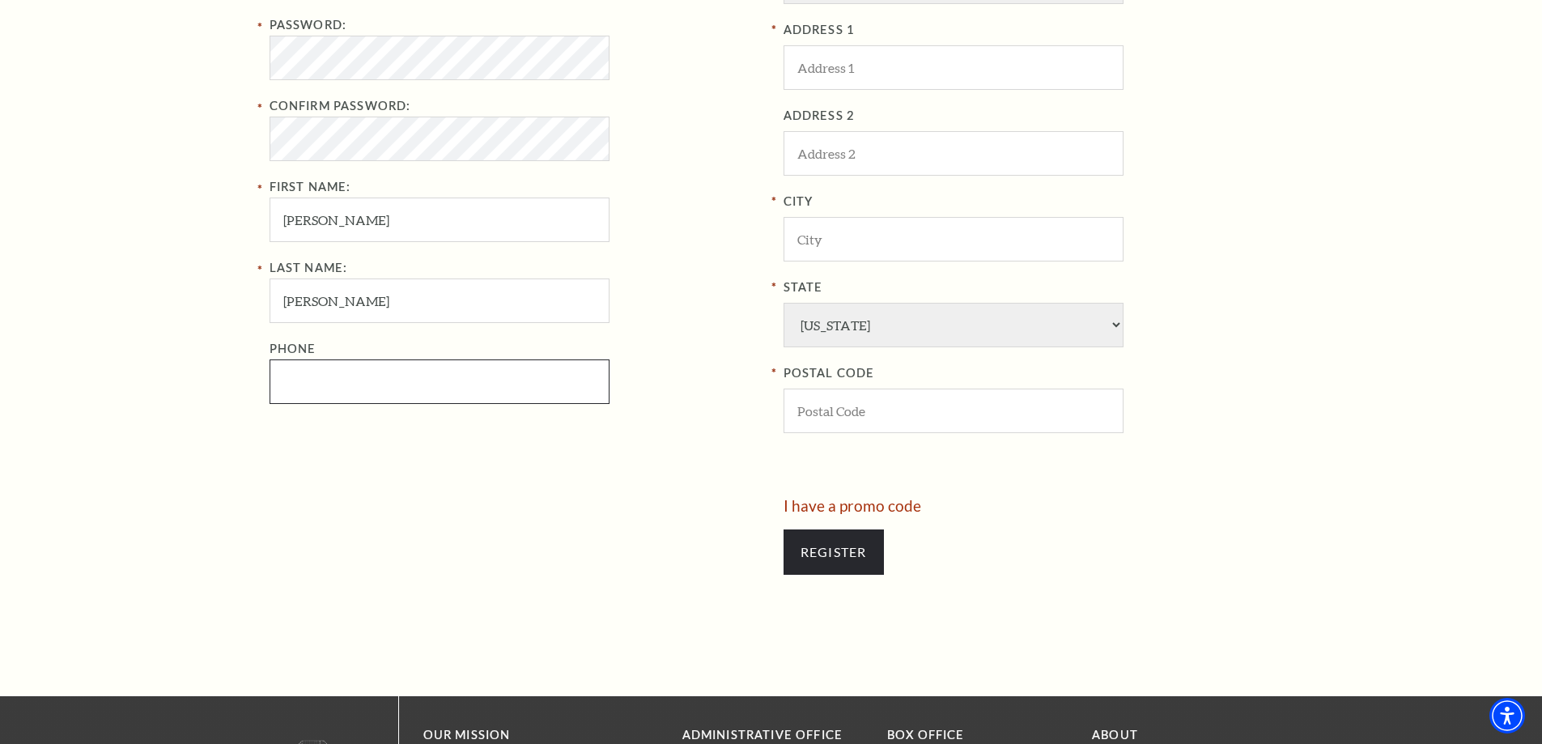
click at [351, 380] on input "Phone" at bounding box center [440, 381] width 340 height 45
paste input "8179204179"
type input "817-920-4179"
click at [936, 61] on input "ADDRESS 1" at bounding box center [953, 67] width 340 height 45
paste input "1253 Marion Ave"
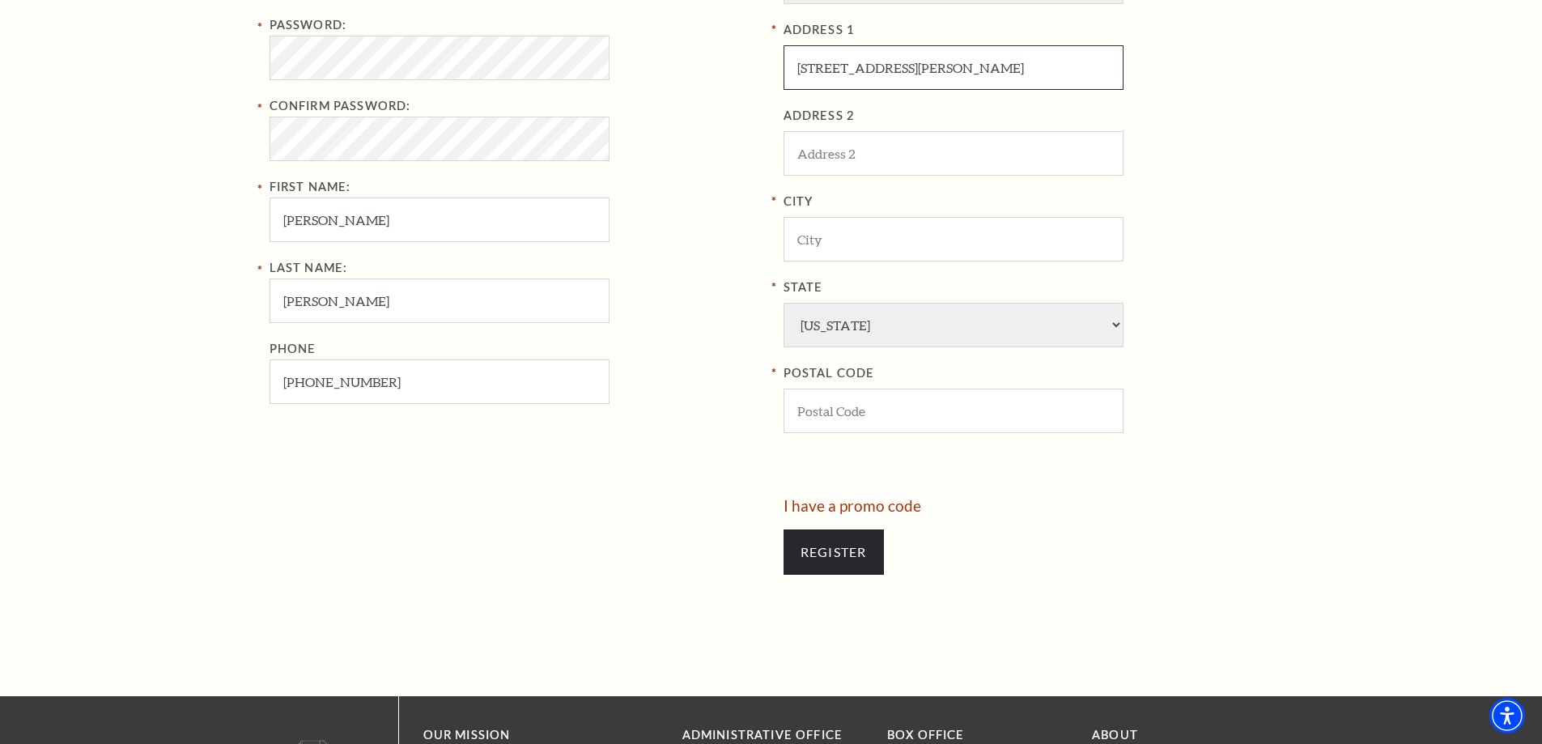
type input "1253 Marion Ave"
click at [833, 240] on input "City" at bounding box center [953, 239] width 340 height 45
paste input "Fort Worth"
type input "Fort Worth"
click at [864, 409] on input "POSTAL CODE" at bounding box center [953, 410] width 340 height 45
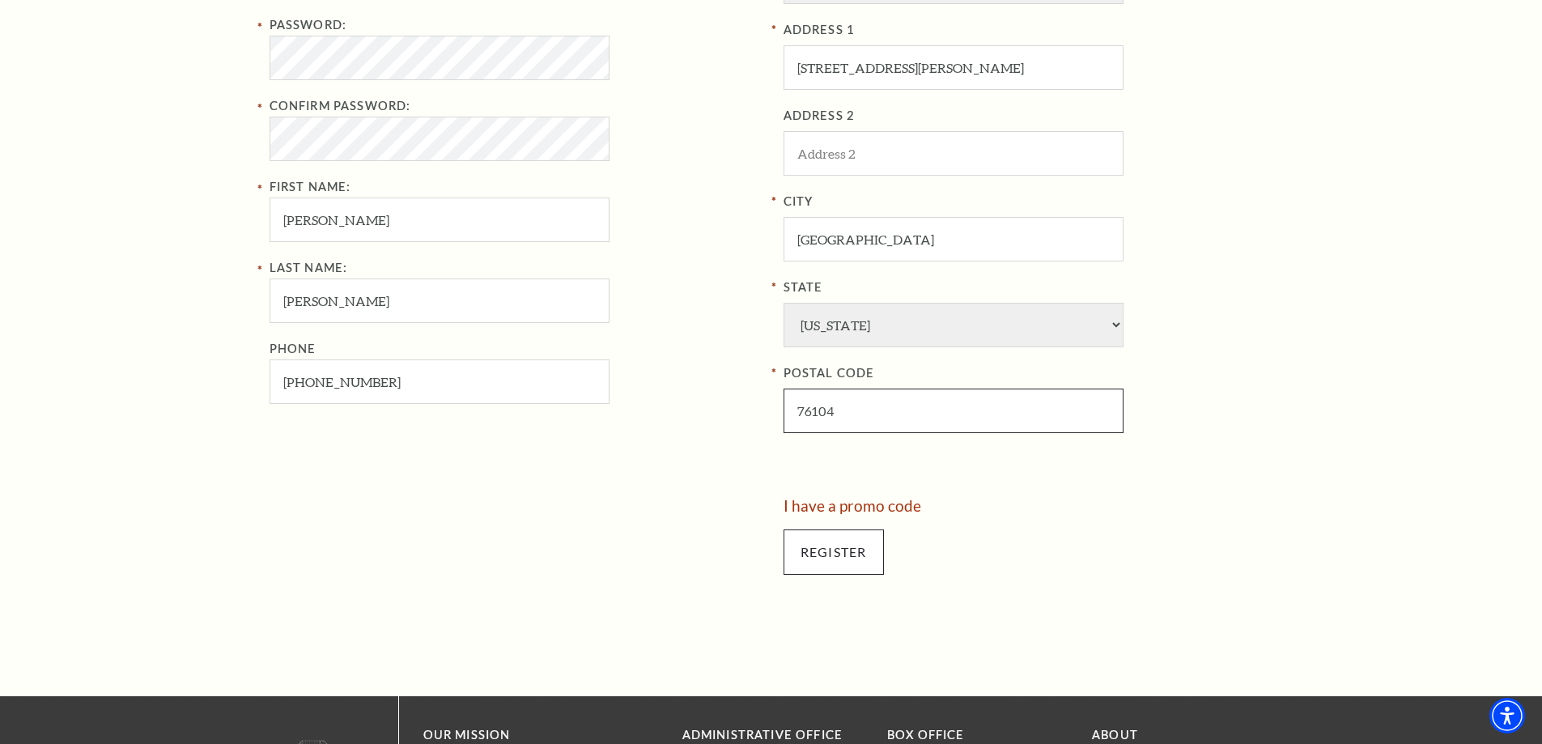
type input "76104"
click at [819, 547] on input "Register" at bounding box center [833, 551] width 100 height 45
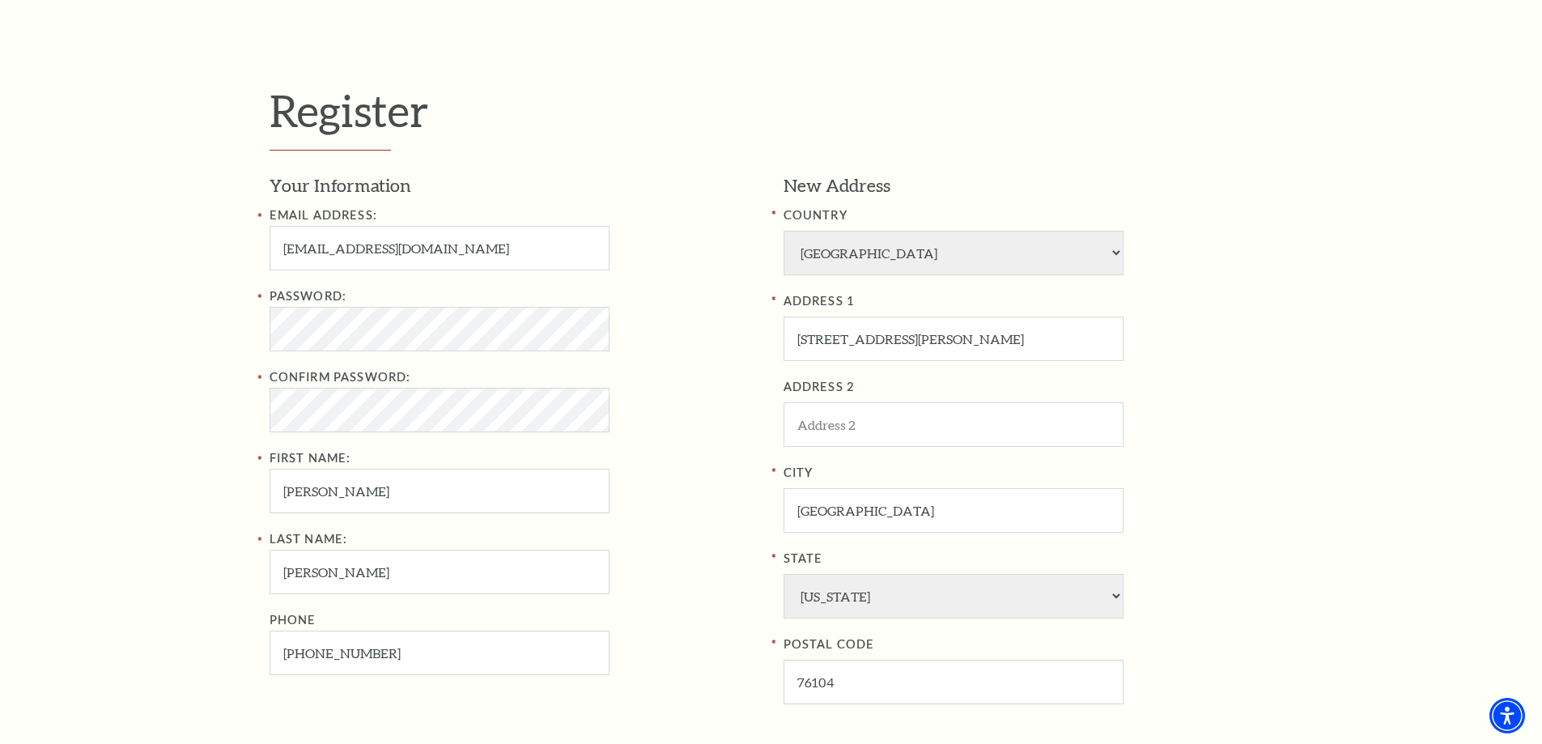
scroll to position [567, 0]
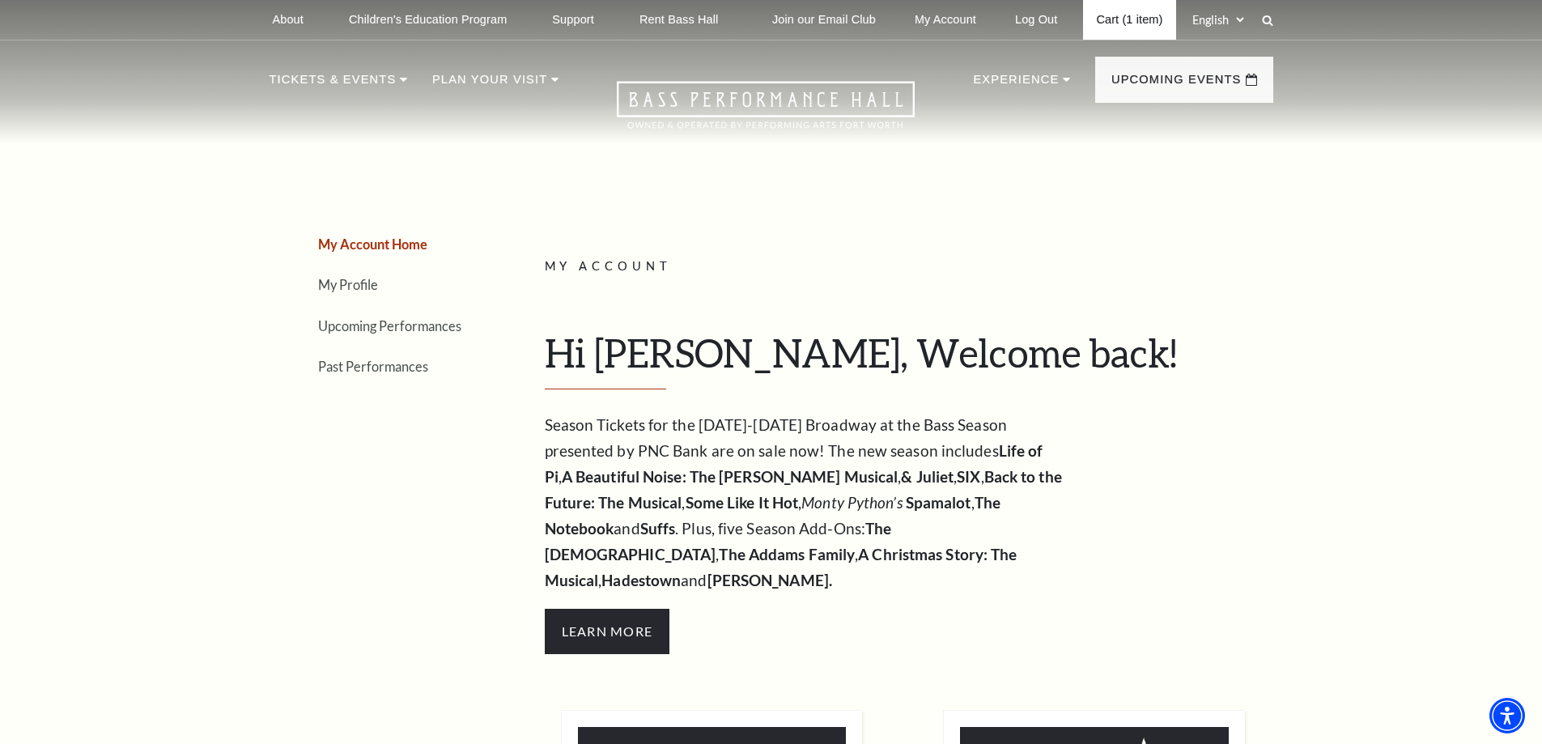
click at [1113, 17] on link "Cart (1 item)" at bounding box center [1129, 20] width 92 height 40
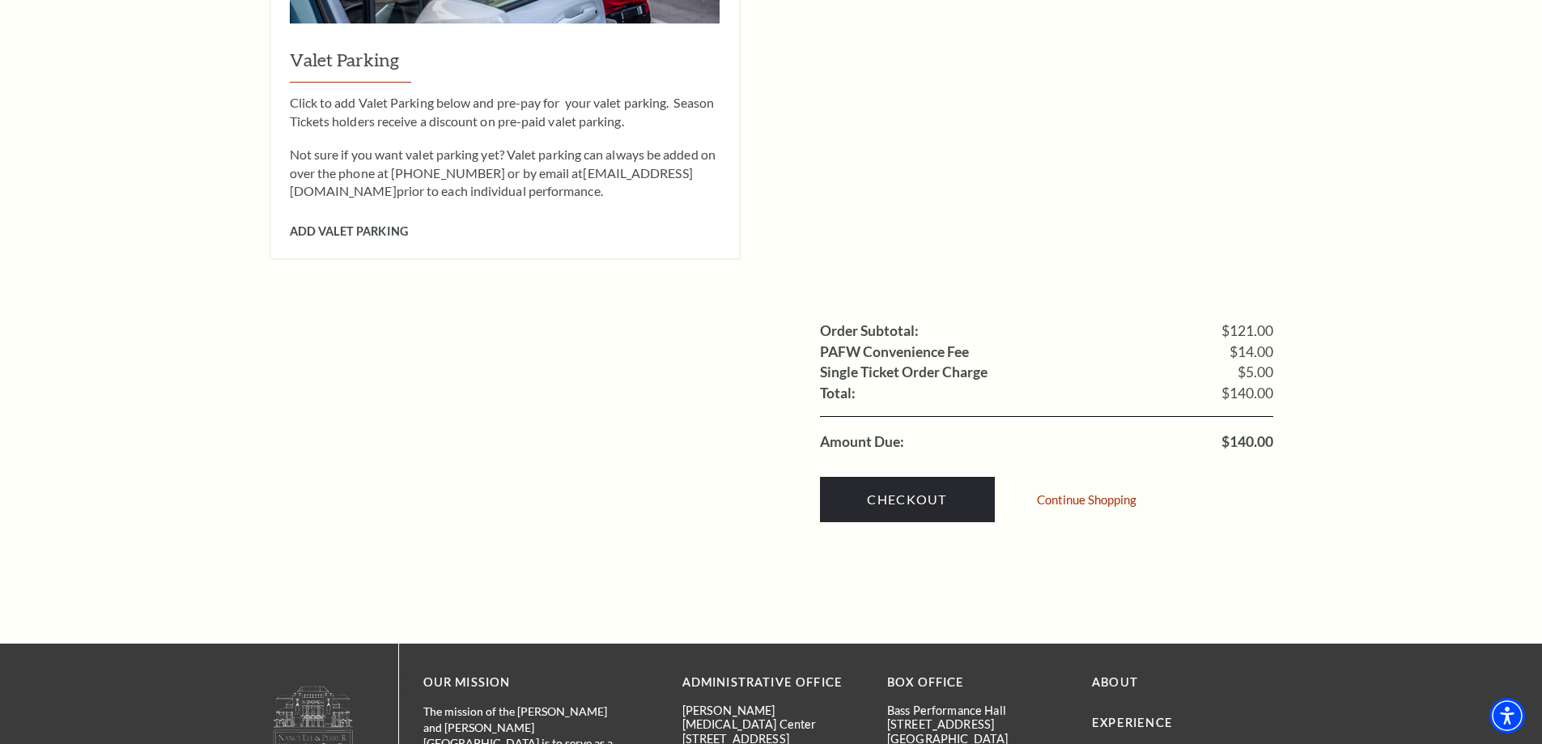
scroll to position [1457, 0]
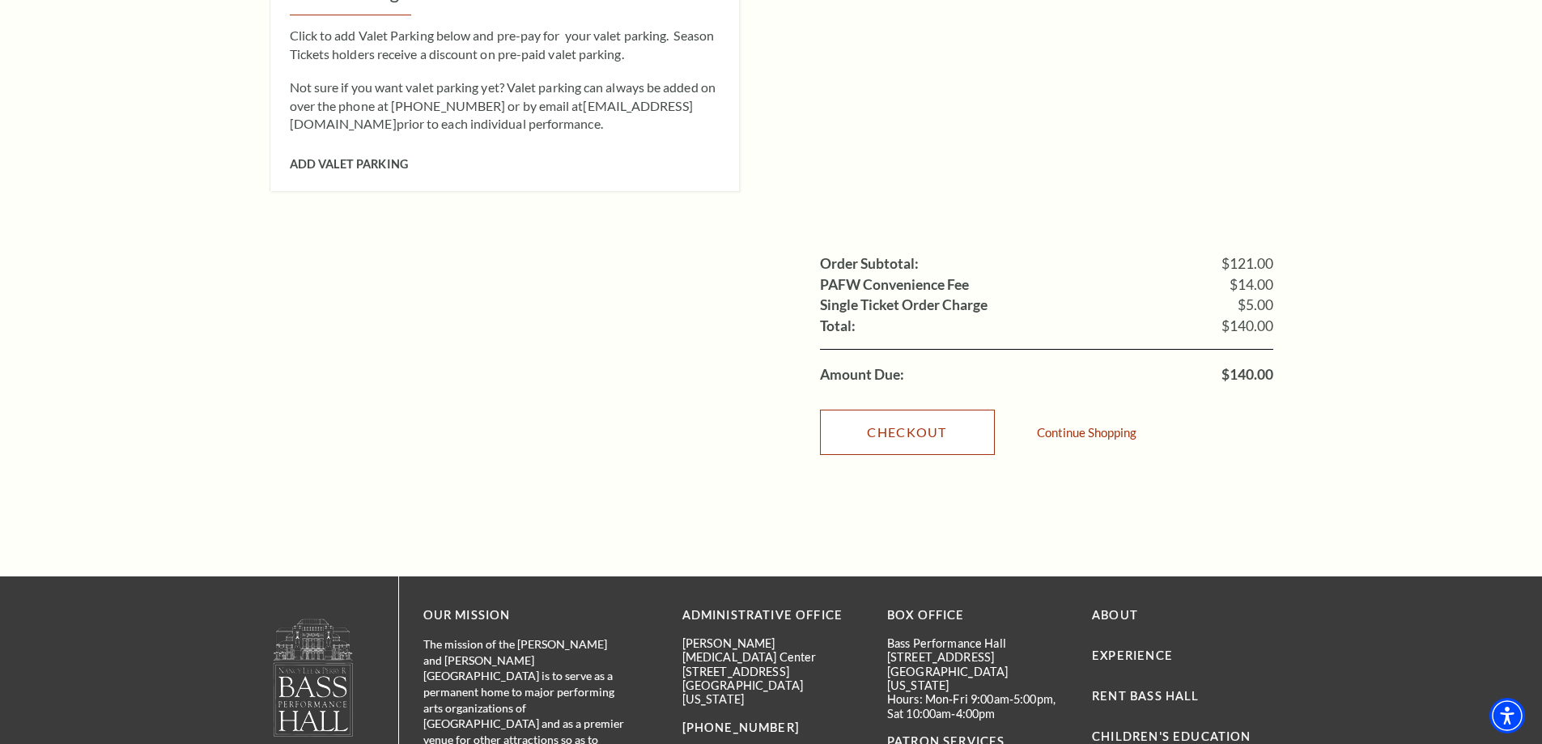
click at [897, 410] on link "Checkout" at bounding box center [907, 432] width 175 height 45
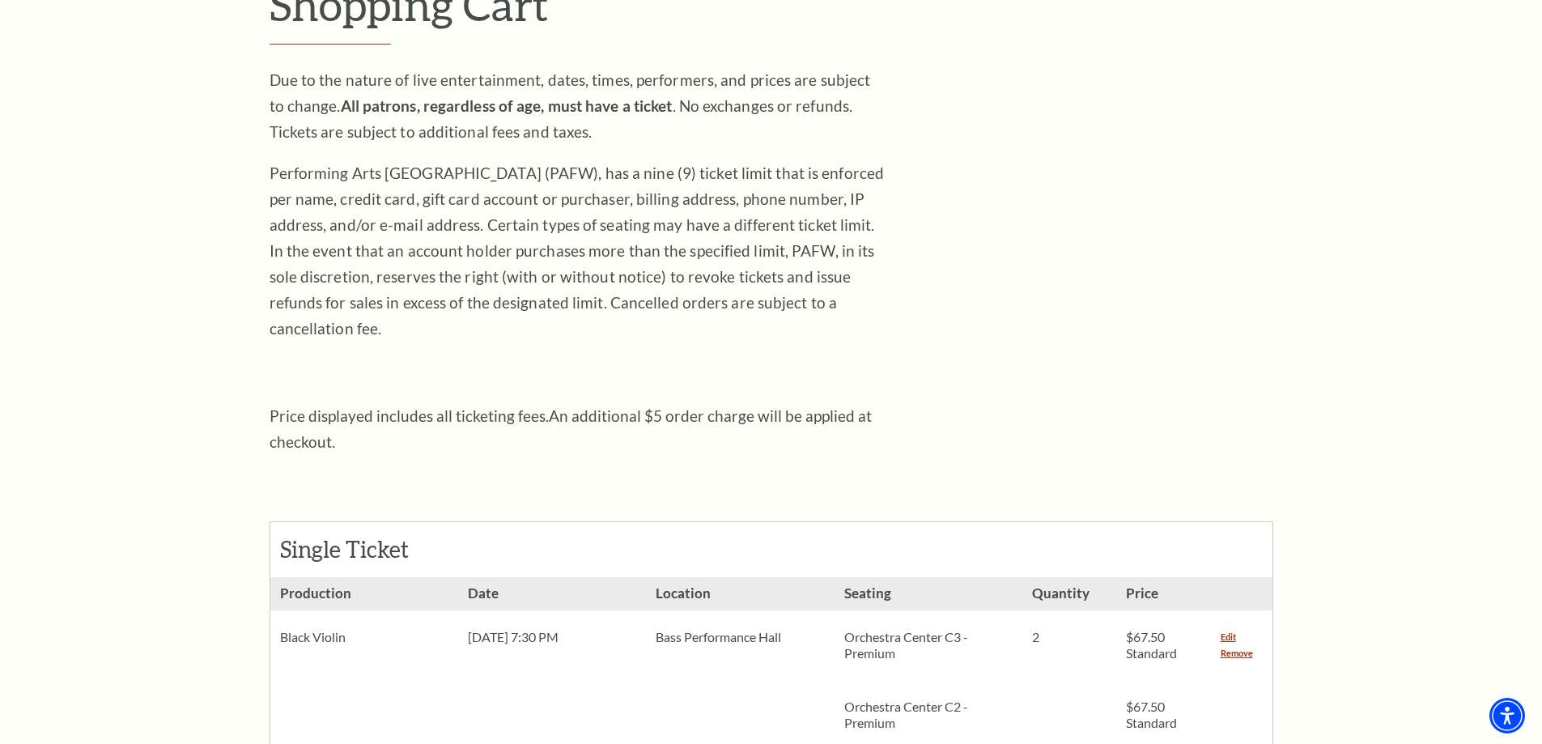
scroll to position [81, 0]
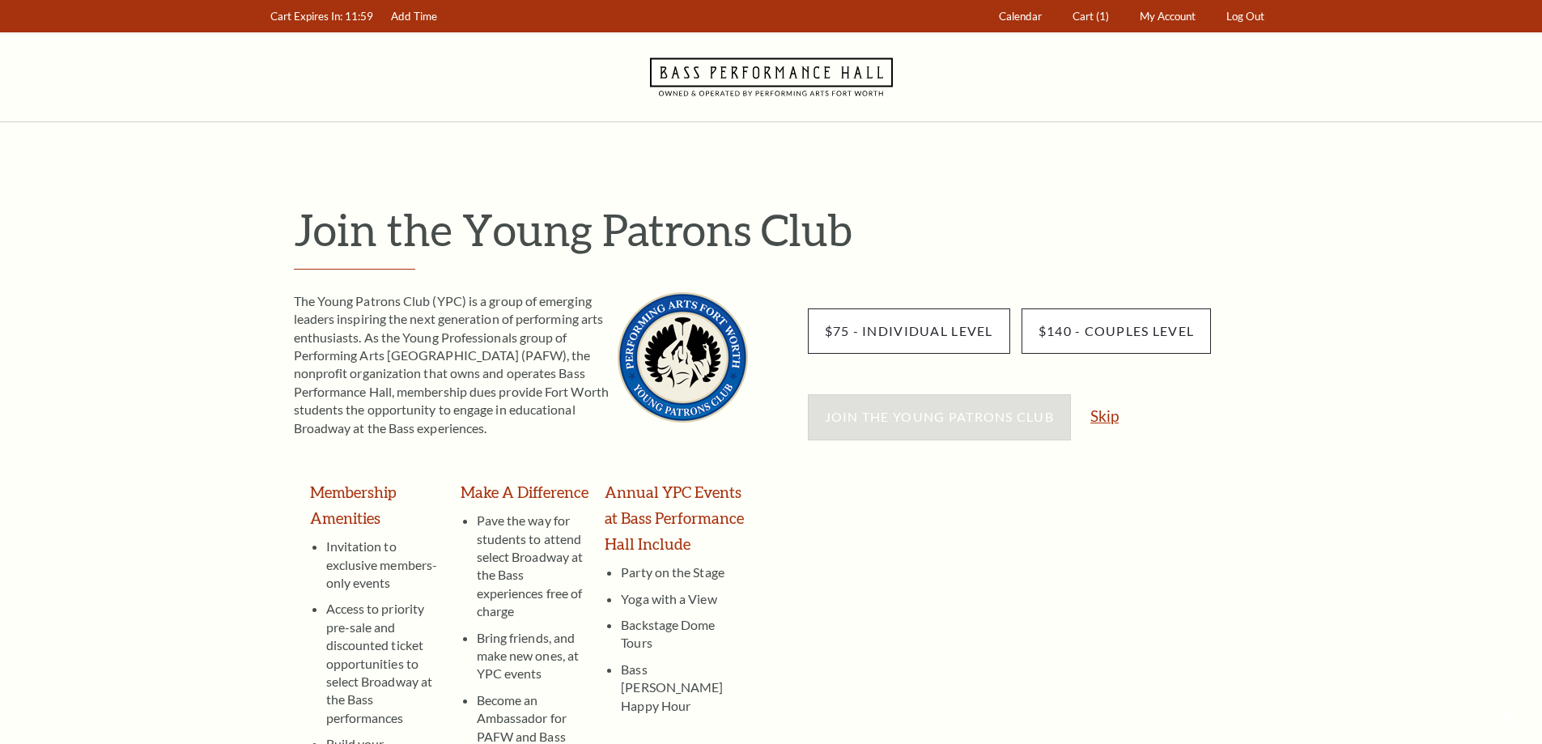
click at [1106, 410] on link "Skip" at bounding box center [1104, 415] width 28 height 15
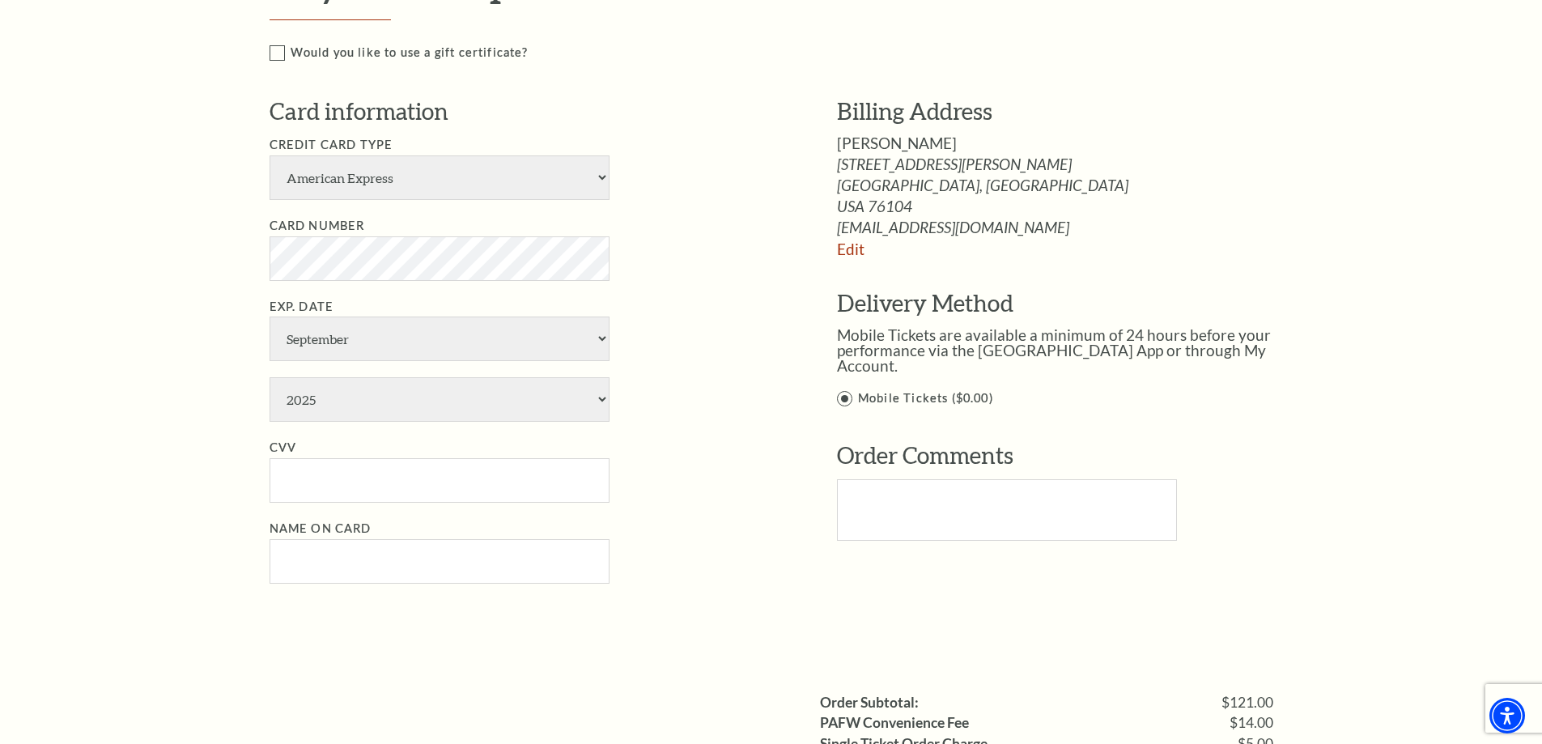
scroll to position [809, 0]
click at [410, 172] on select "American Express Visa Master Card Discover" at bounding box center [440, 176] width 340 height 45
select select "25"
click at [270, 154] on select "American Express Visa Master Card Discover" at bounding box center [440, 176] width 340 height 45
click at [354, 339] on select "January February March April May June July August September October November De…" at bounding box center [440, 337] width 340 height 45
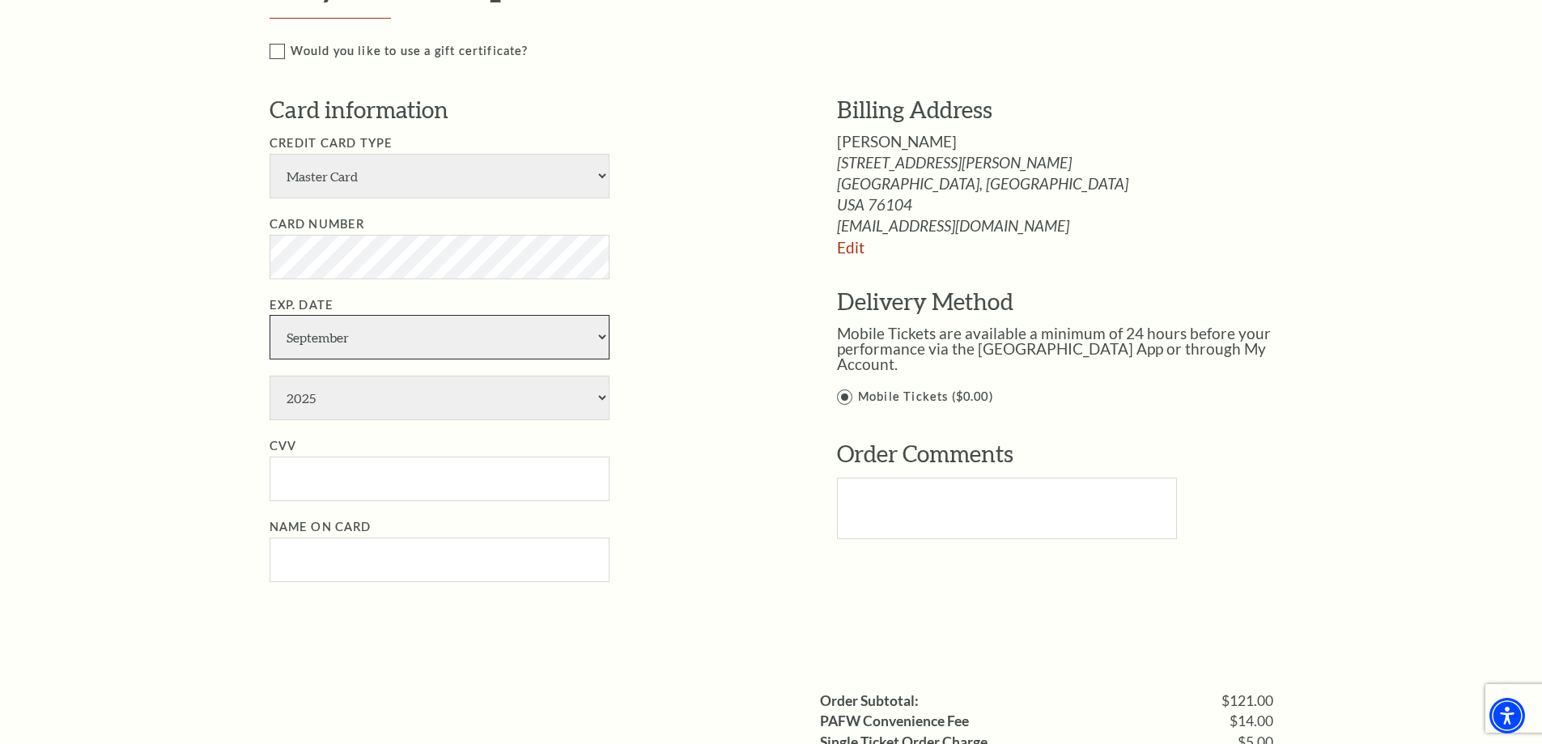
click at [270, 315] on select "January February March April May June July August September October November De…" at bounding box center [440, 337] width 340 height 45
click at [362, 405] on select "2025 2026 2027 2028 2029 2030 2031 2032 2033 2034" at bounding box center [440, 398] width 340 height 45
select select "2031"
click at [270, 376] on select "2025 2026 2027 2028 2029 2030 2031 2032 2033 2034" at bounding box center [440, 398] width 340 height 45
click at [404, 478] on input "CVV" at bounding box center [440, 478] width 340 height 45
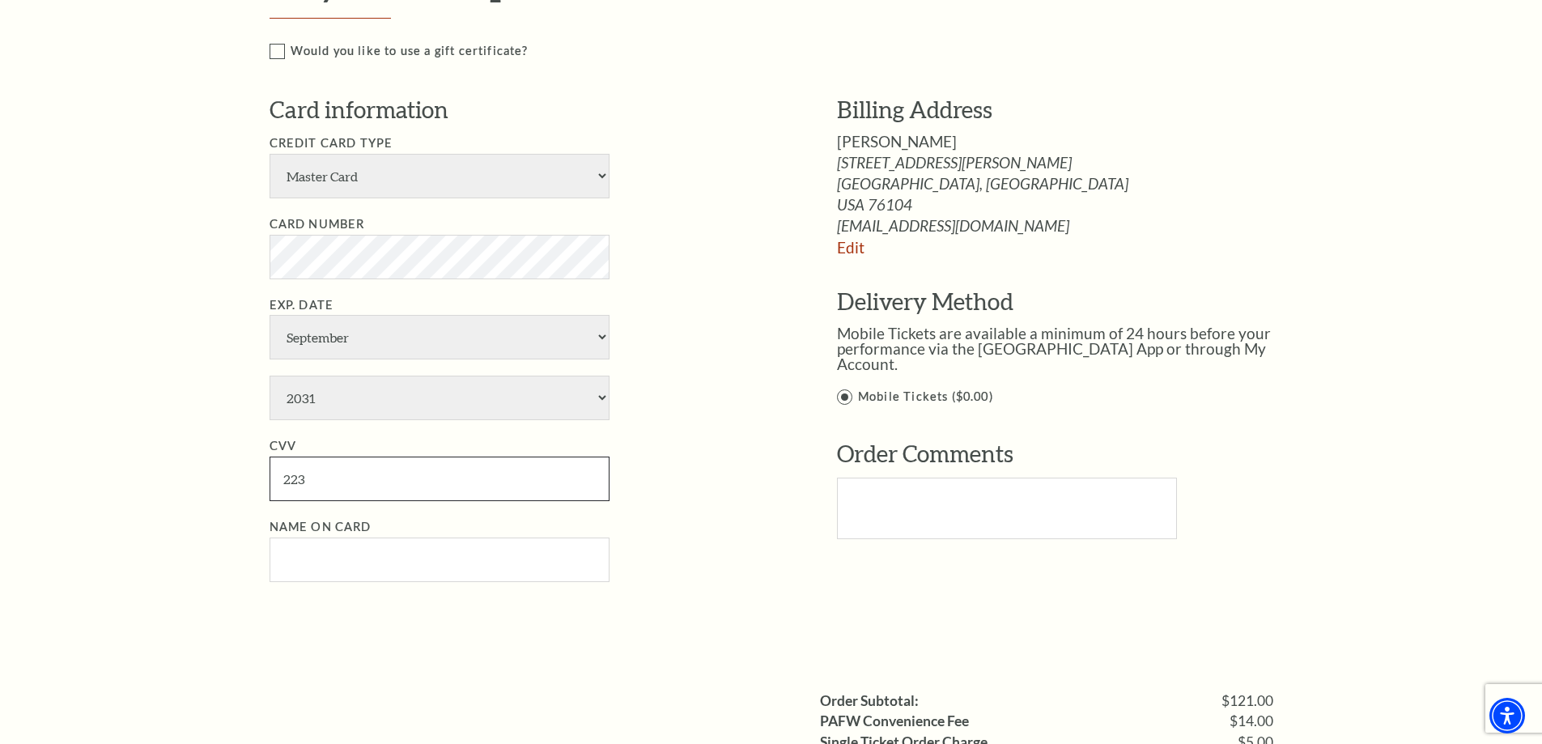
type input "223"
click at [317, 566] on input "Name on Card" at bounding box center [440, 559] width 340 height 45
paste input "Jeremy Ellis"
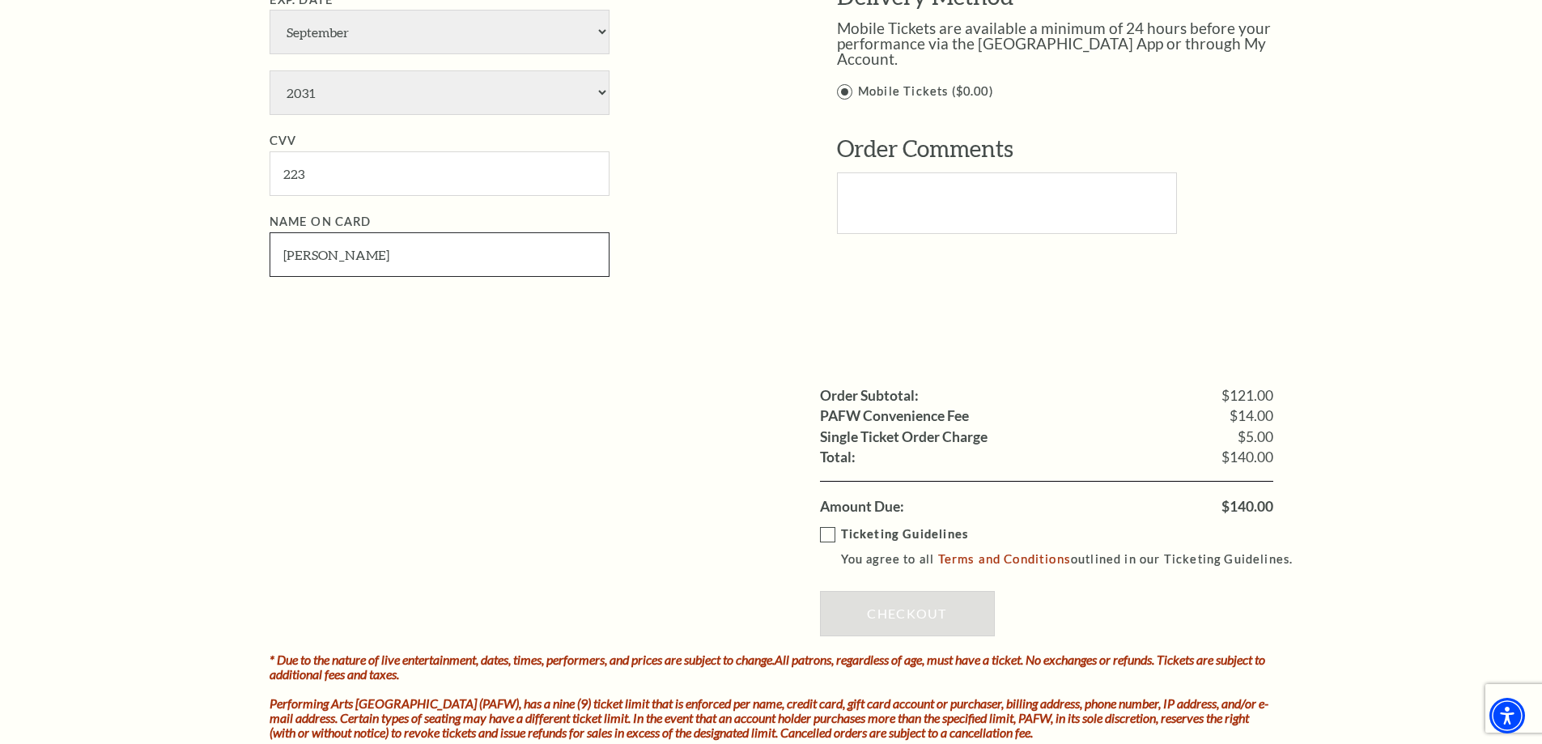
scroll to position [1214, 0]
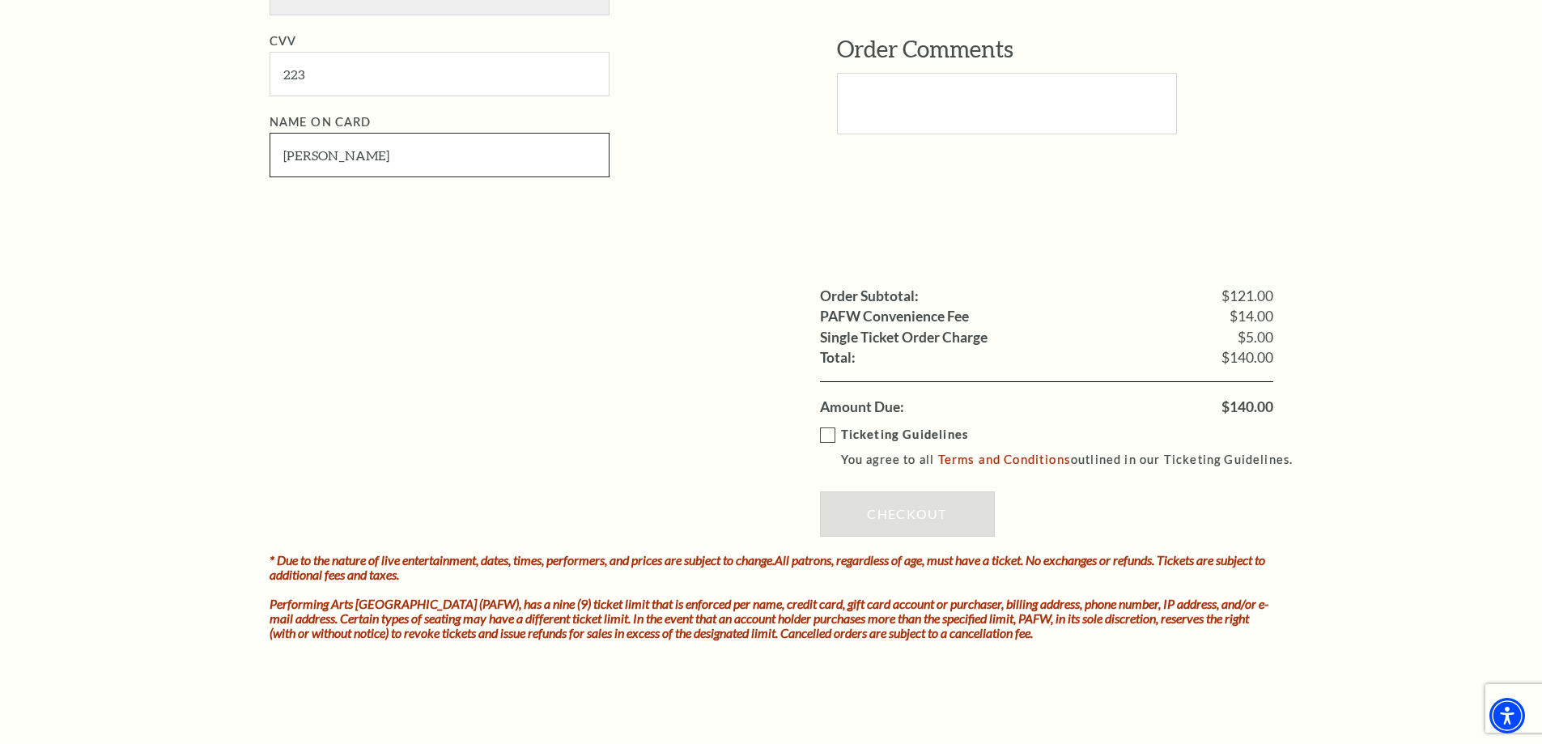
type input "Jeremy Ellis"
click at [822, 435] on label "Ticketing Guidelines You agree to all Terms and Conditions outlined in our Tick…" at bounding box center [1064, 447] width 488 height 45
click at [0, 0] on input "Ticketing Guidelines You agree to all Terms and Conditions outlined in our Tick…" at bounding box center [0, 0] width 0 height 0
click at [871, 514] on link "Checkout" at bounding box center [907, 513] width 175 height 45
